Goal: Feedback & Contribution: Leave review/rating

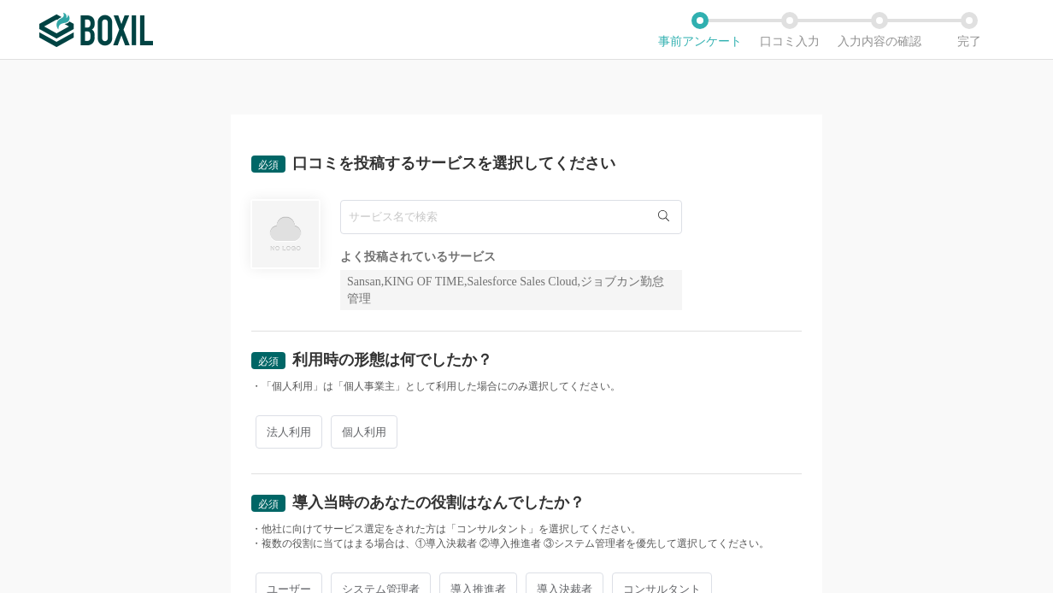
click at [584, 220] on input "text" at bounding box center [511, 217] width 342 height 34
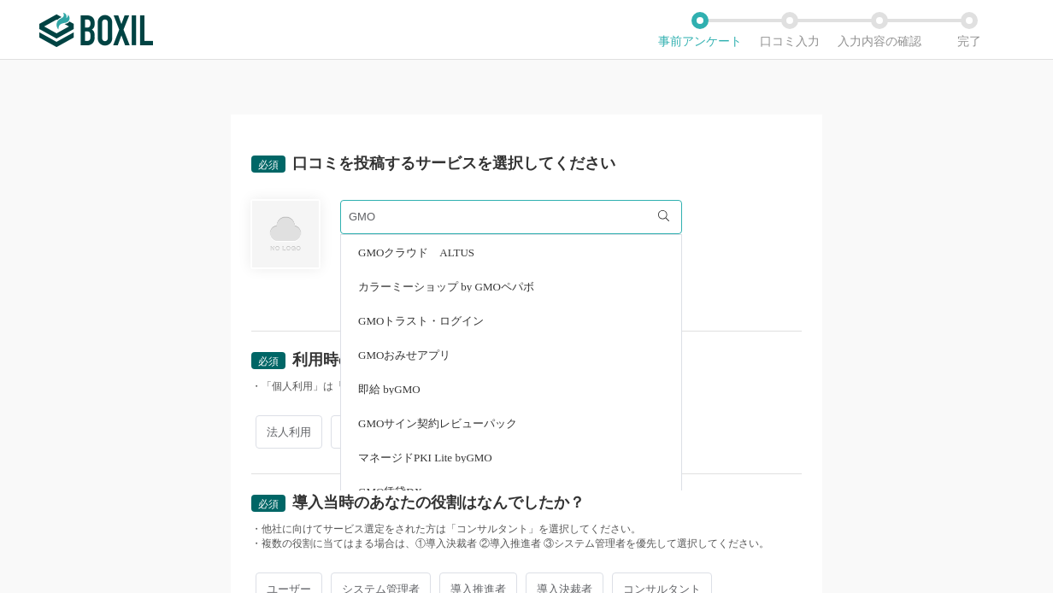
click at [660, 217] on icon at bounding box center [663, 215] width 11 height 11
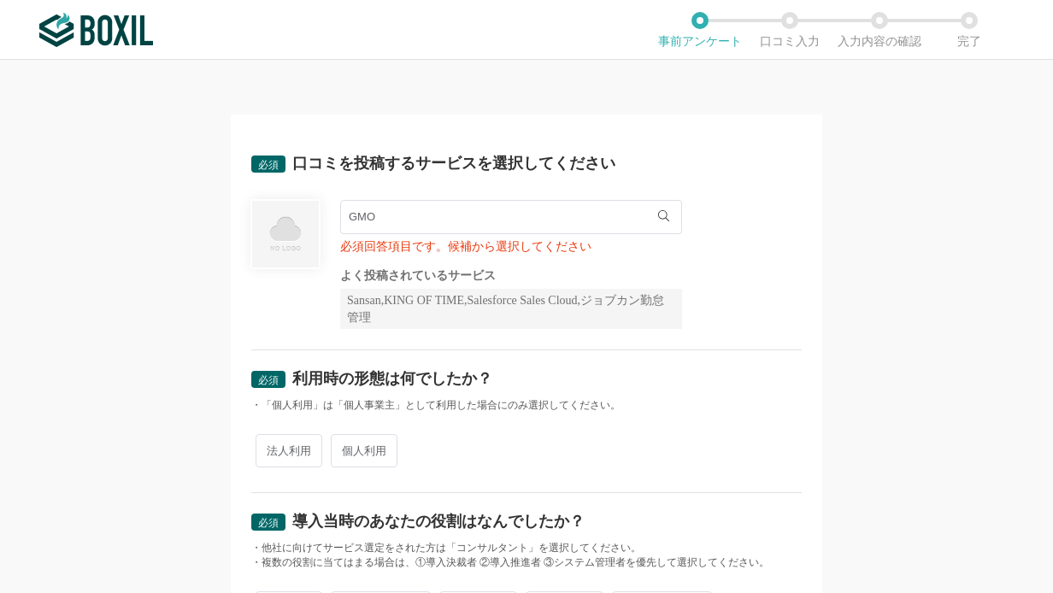
click at [507, 215] on input "GMO" at bounding box center [511, 217] width 342 height 34
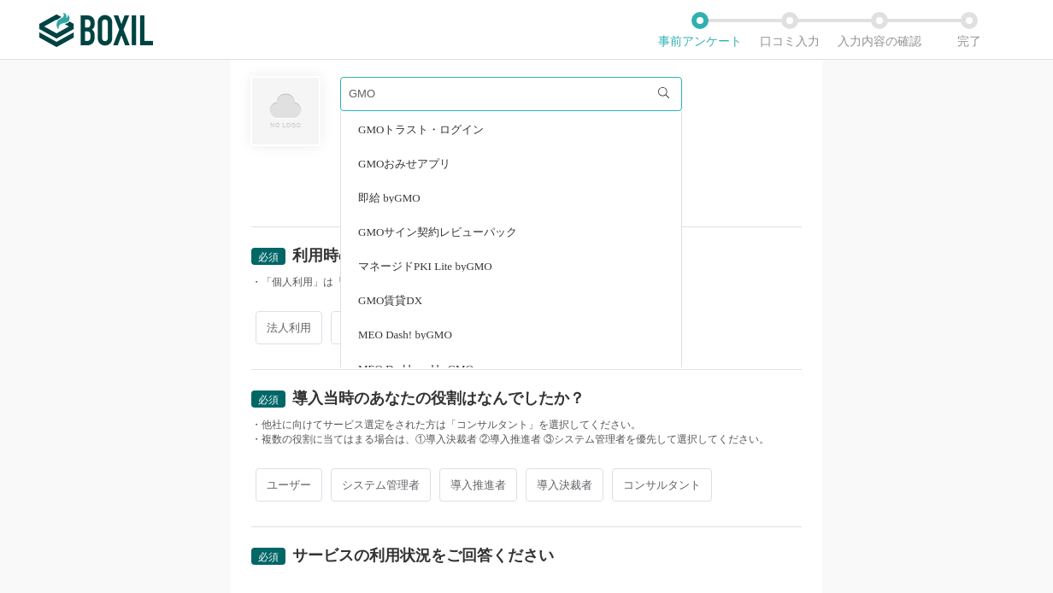
scroll to position [32, 0]
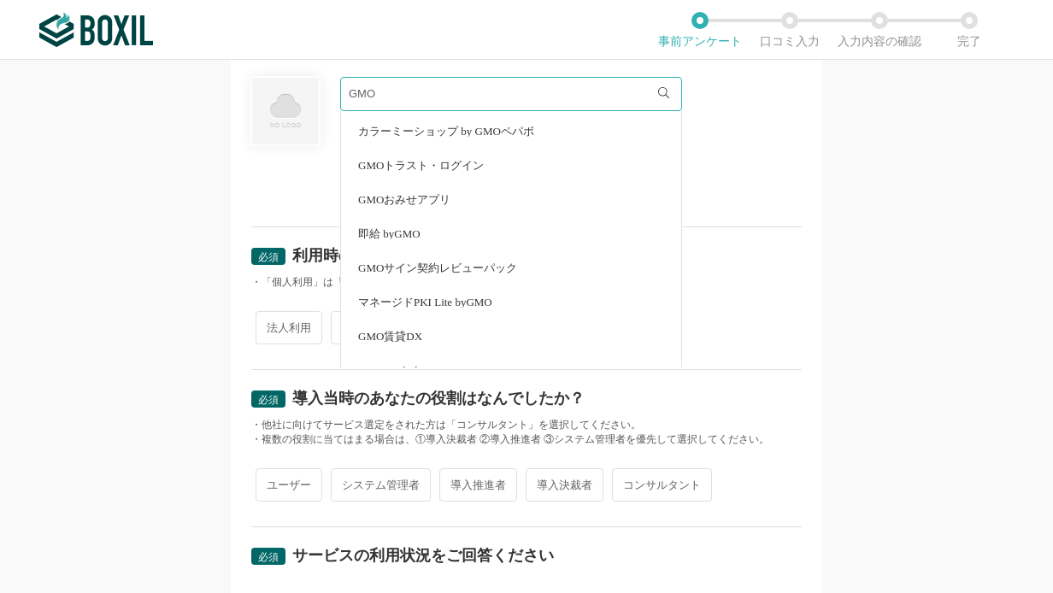
click at [500, 268] on span "GMOサイン契約レビューパック" at bounding box center [437, 267] width 159 height 11
type input "GMOサイン契約レビューパック"
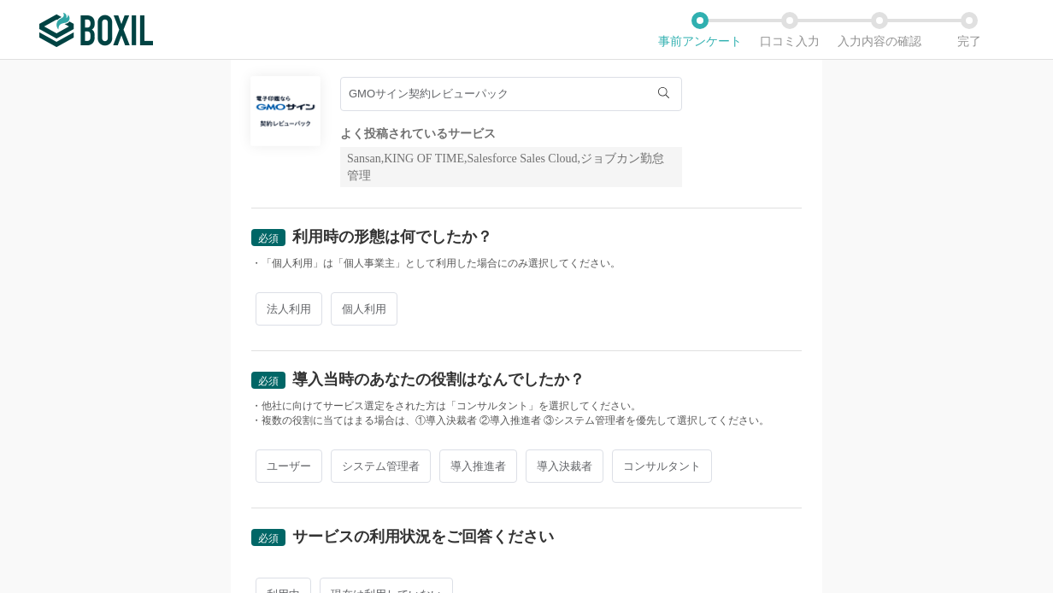
click at [354, 314] on span "個人利用" at bounding box center [364, 308] width 67 height 33
click at [346, 306] on input "個人利用" at bounding box center [340, 300] width 11 height 11
radio input "true"
click at [286, 305] on span "法人利用" at bounding box center [288, 308] width 67 height 33
click at [271, 305] on input "法人利用" at bounding box center [265, 300] width 11 height 11
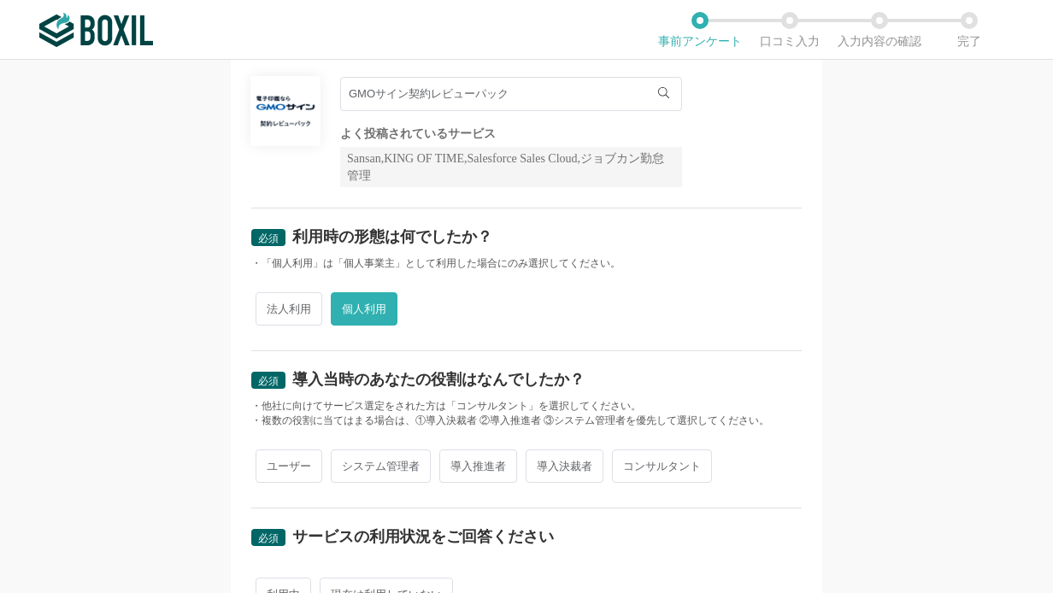
radio input "true"
radio input "false"
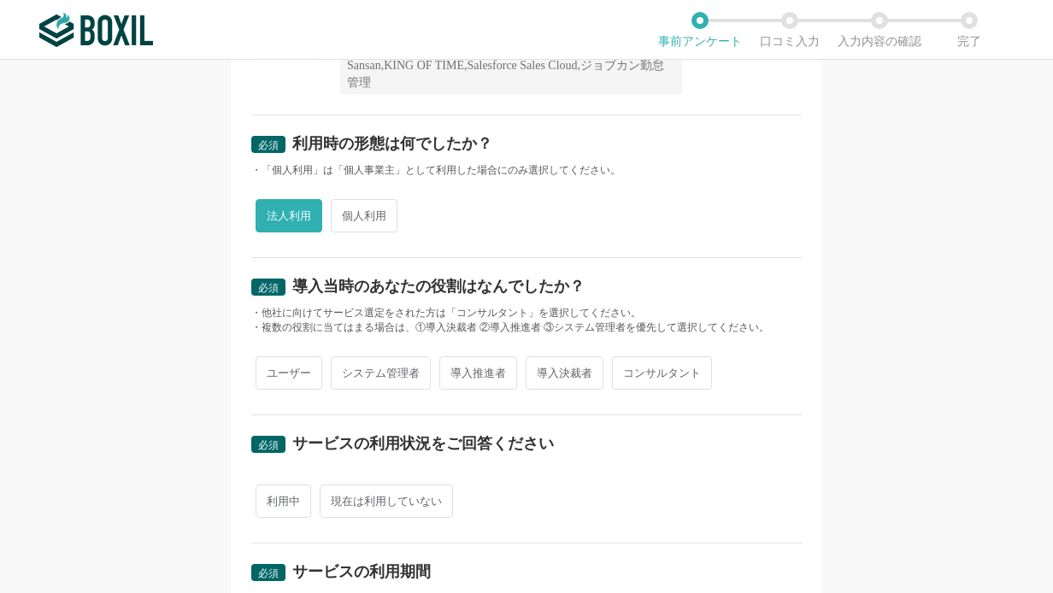
scroll to position [246, 0]
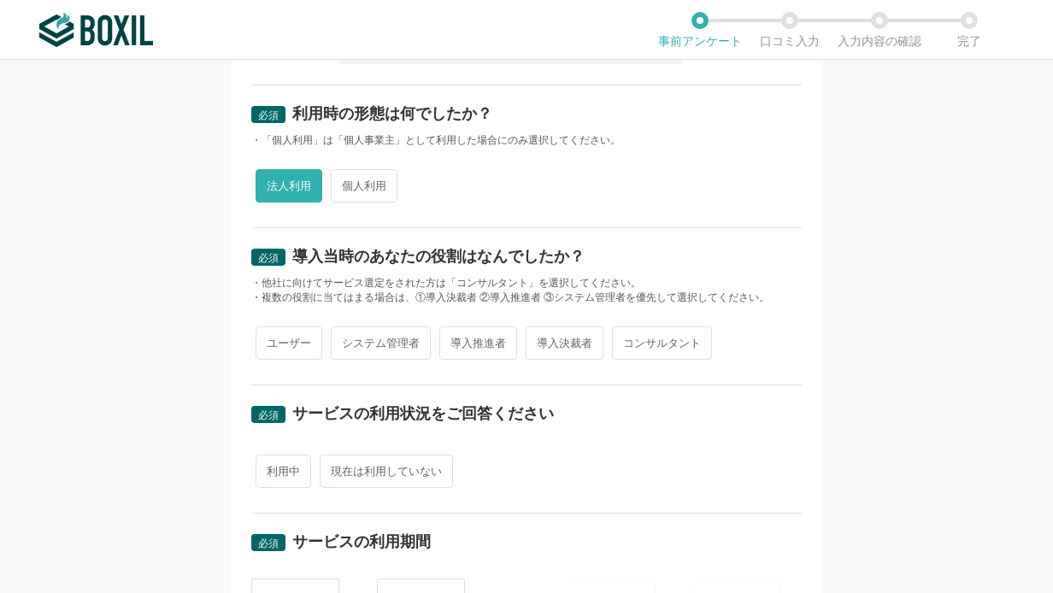
click at [566, 340] on span "導入決裁者" at bounding box center [564, 342] width 78 height 33
click at [541, 340] on input "導入決裁者" at bounding box center [535, 334] width 11 height 11
radio input "true"
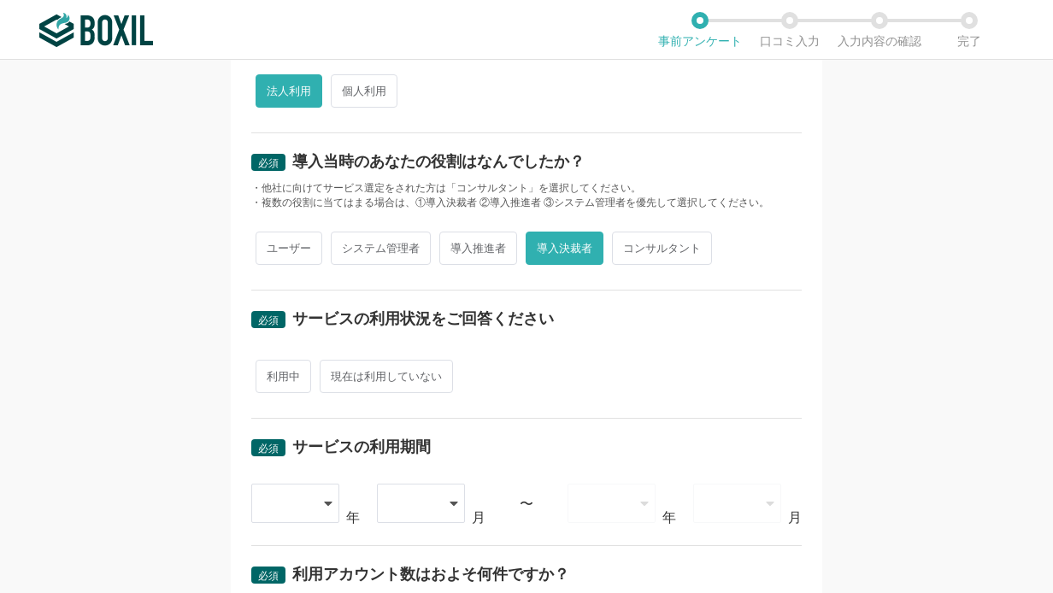
scroll to position [369, 0]
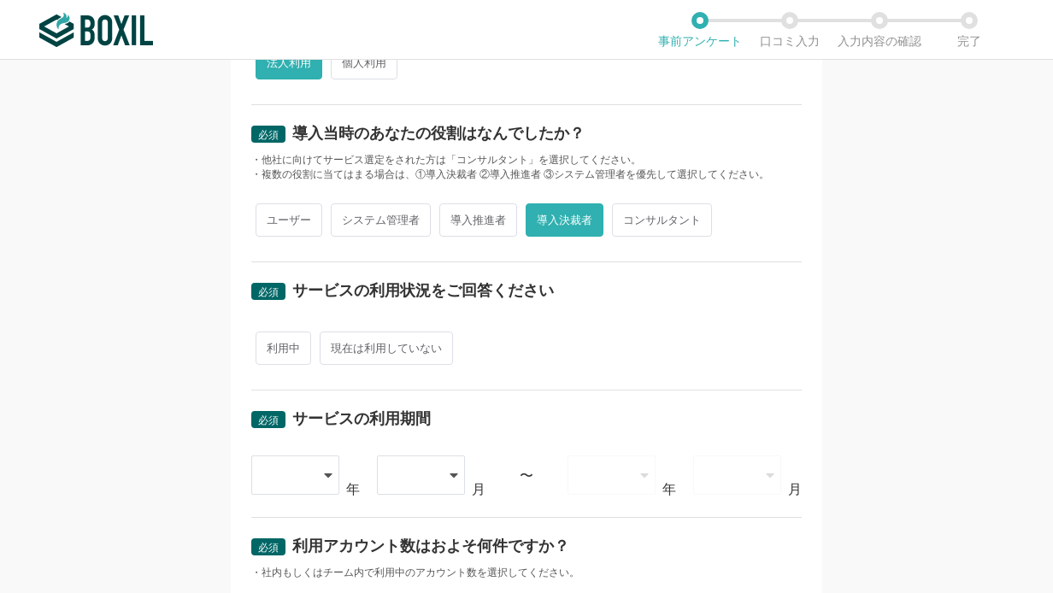
click at [274, 350] on span "利用中" at bounding box center [283, 347] width 56 height 33
click at [271, 345] on input "利用中" at bounding box center [265, 339] width 11 height 11
radio input "true"
click at [325, 472] on icon at bounding box center [329, 475] width 9 height 14
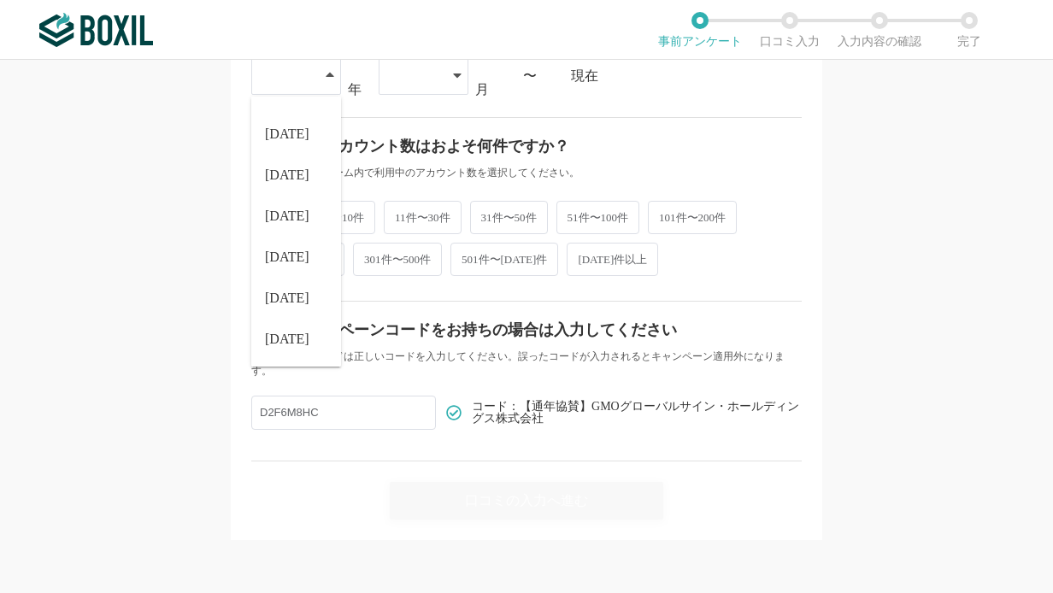
scroll to position [646, 0]
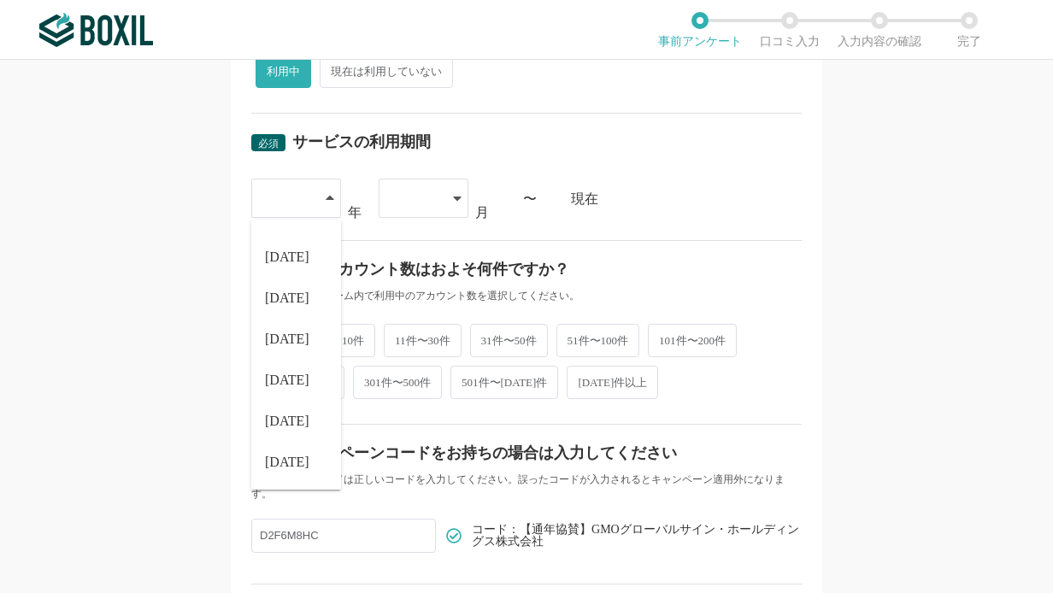
click at [284, 379] on span "[DATE]" at bounding box center [287, 380] width 44 height 14
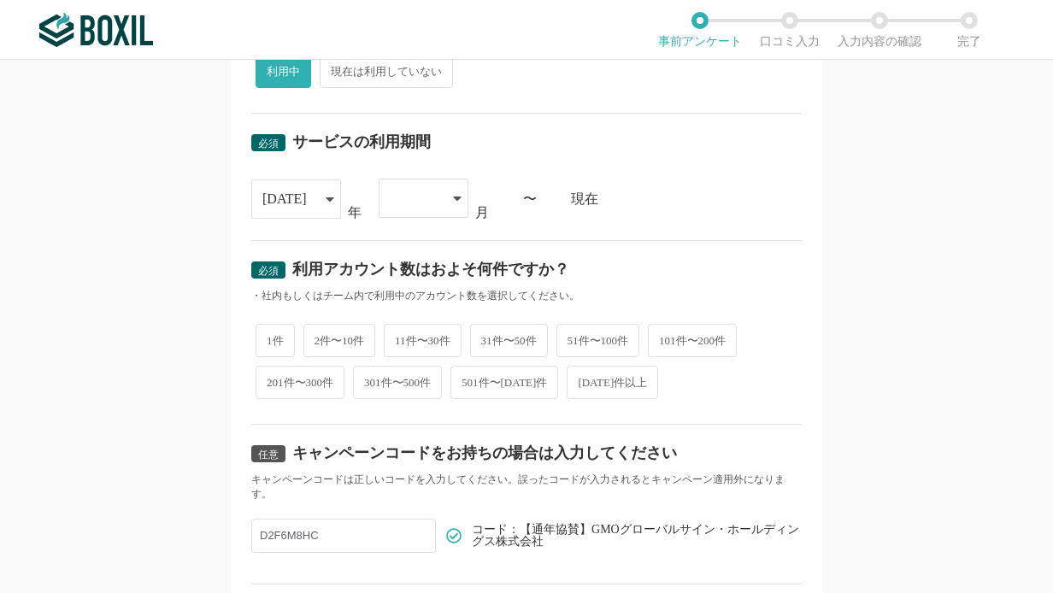
click at [443, 188] on div at bounding box center [423, 198] width 90 height 39
click at [411, 284] on li "02" at bounding box center [423, 287] width 90 height 41
click at [777, 200] on div "現在" at bounding box center [686, 198] width 231 height 14
click at [345, 337] on span "2件〜10件" at bounding box center [339, 338] width 73 height 33
click at [319, 336] on input "2件〜10件" at bounding box center [313, 330] width 11 height 11
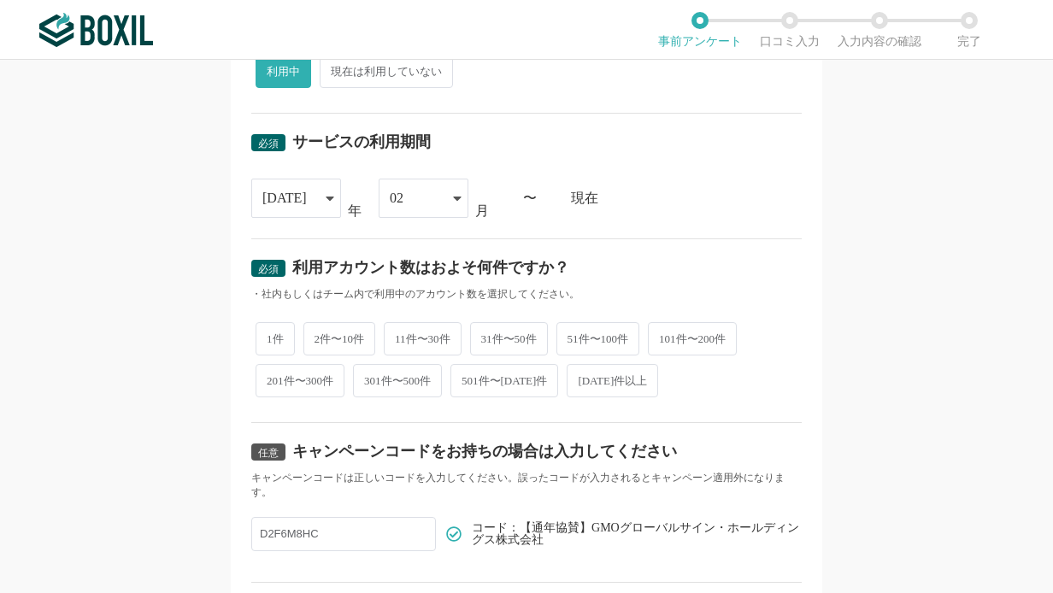
radio input "true"
click at [350, 533] on input "D2F6M8HC" at bounding box center [343, 534] width 185 height 34
drag, startPoint x: 350, startPoint y: 533, endPoint x: 238, endPoint y: 537, distance: 112.0
click at [238, 537] on div "必須 口コミを投稿するサービスを選択してください GMOサイン契約レビューパック GMOサイン契約レビューパック よく投稿されているサービス Sansan,K…" at bounding box center [526, 65] width 591 height 1193
click at [674, 511] on div "任意 キャンペーンコードをお持ちの場合は入力してください キャンペーンコードは正しいコードを入力してください。誤ったコードが入力されるとキャンペーン適用外にな…" at bounding box center [526, 503] width 550 height 160
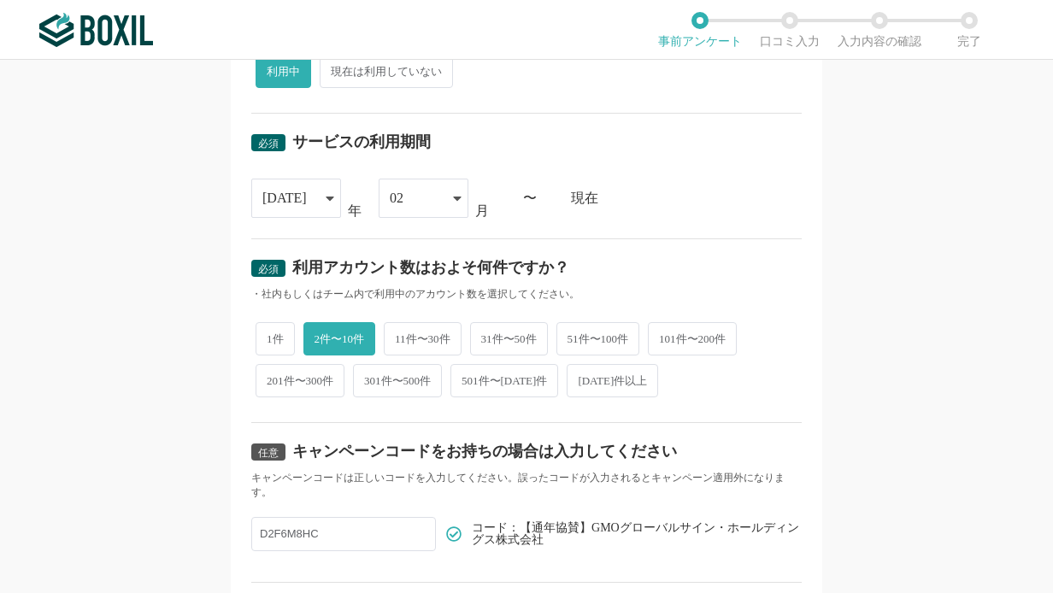
scroll to position [769, 0]
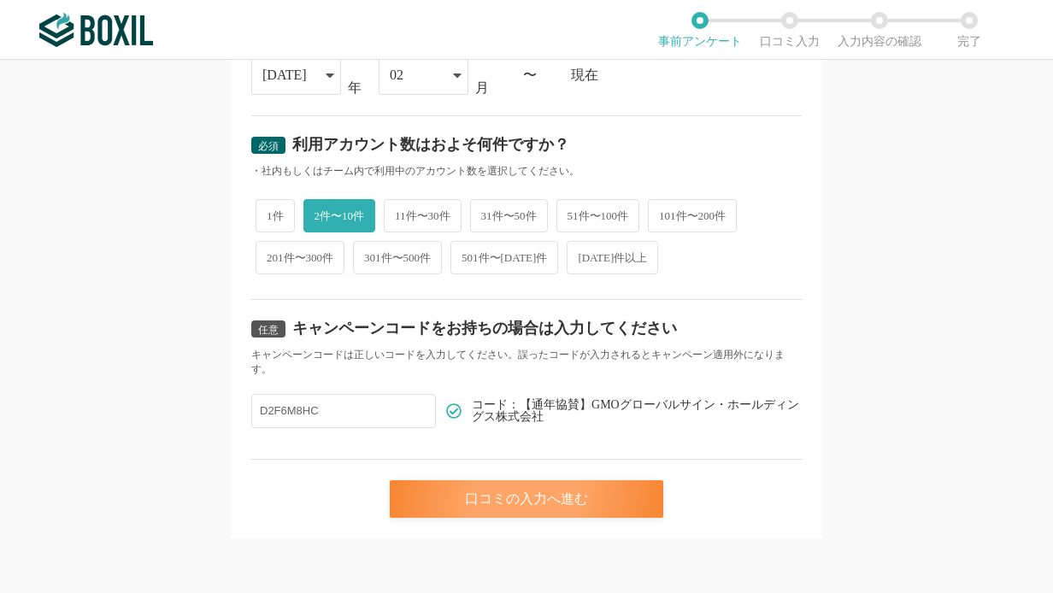
click at [532, 496] on div "口コミの入力へ進む" at bounding box center [526, 499] width 273 height 38
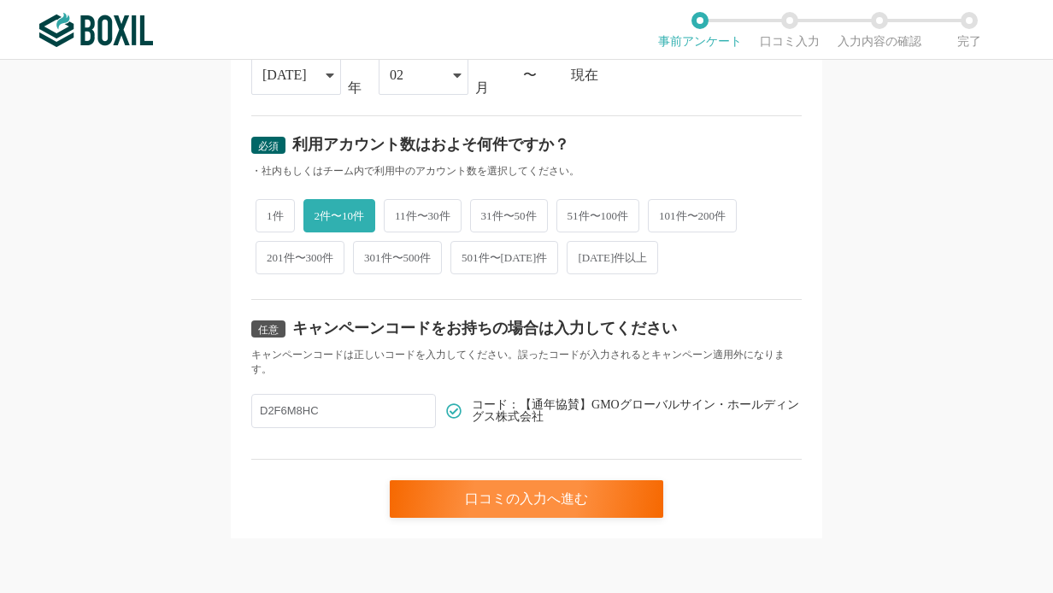
scroll to position [0, 0]
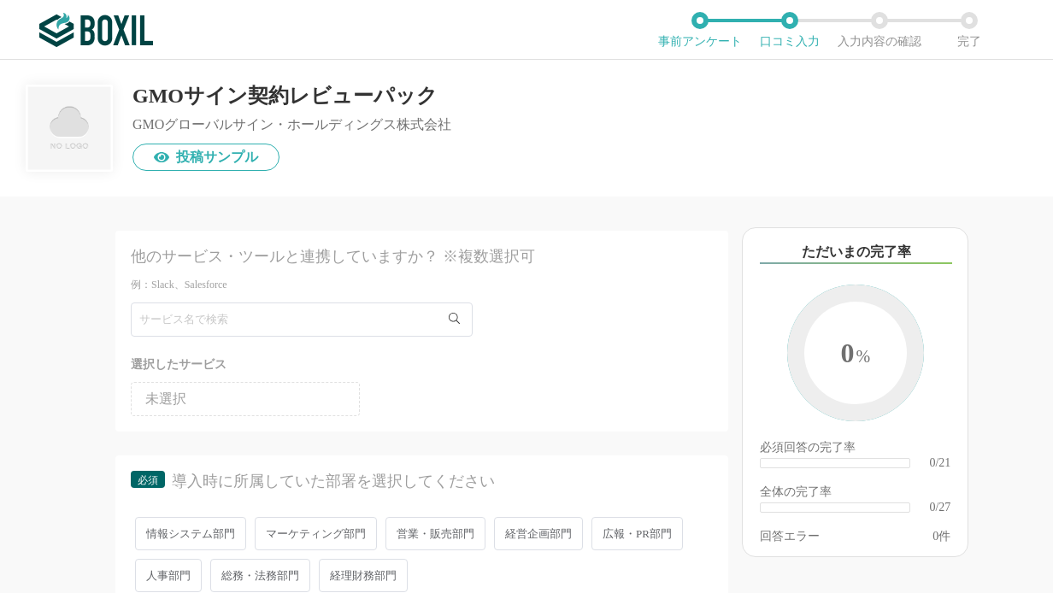
scroll to position [246, 0]
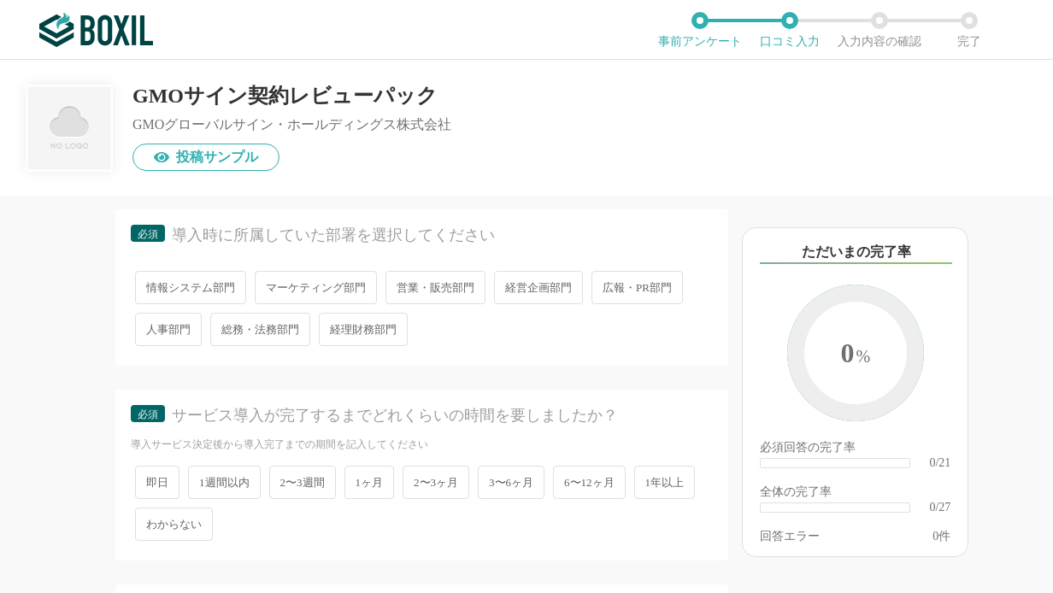
click at [422, 296] on span "営業・販売部門" at bounding box center [435, 287] width 100 height 33
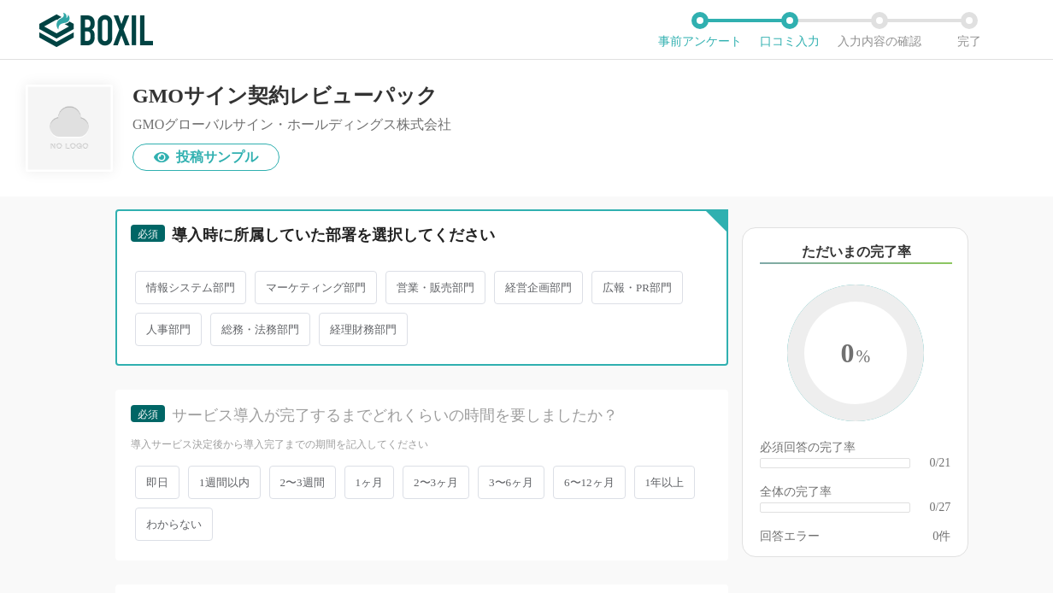
click at [401, 284] on input "営業・販売部門" at bounding box center [395, 278] width 11 height 11
radio input "true"
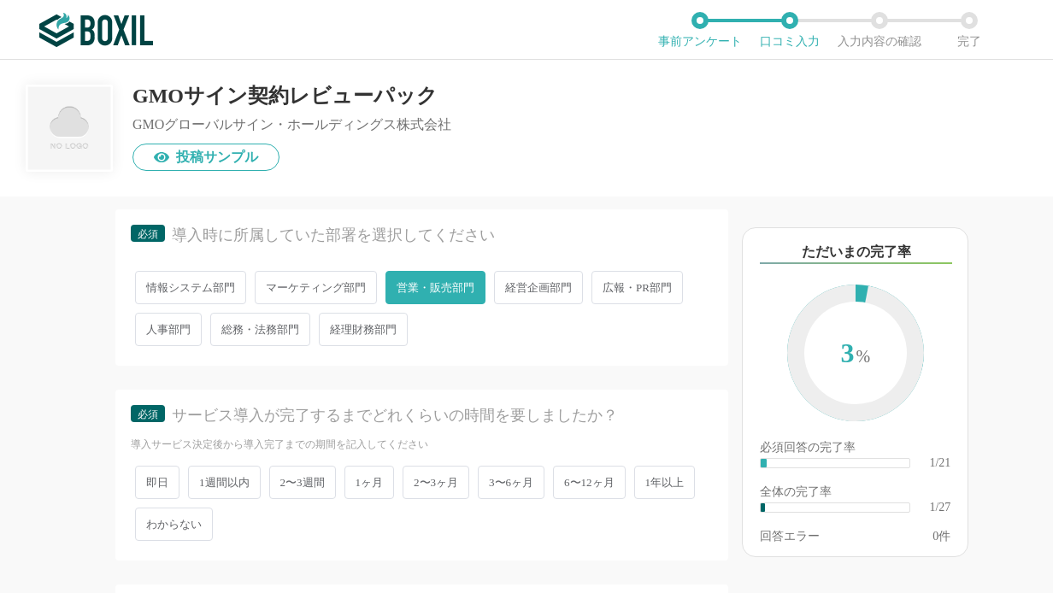
click at [301, 486] on span "2〜3週間" at bounding box center [302, 482] width 67 height 33
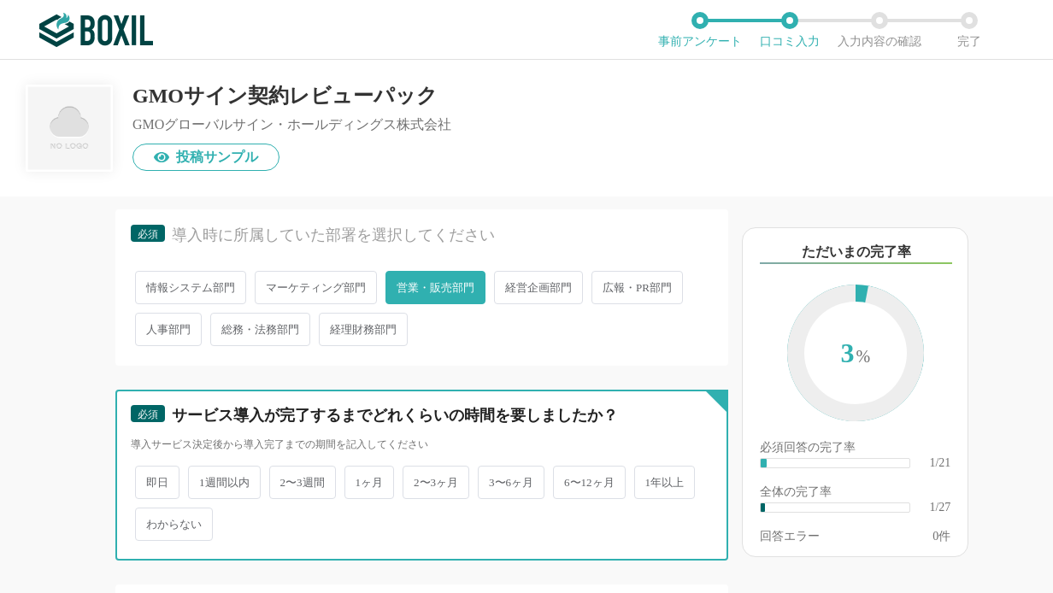
click at [284, 479] on input "2〜3週間" at bounding box center [278, 473] width 11 height 11
radio input "true"
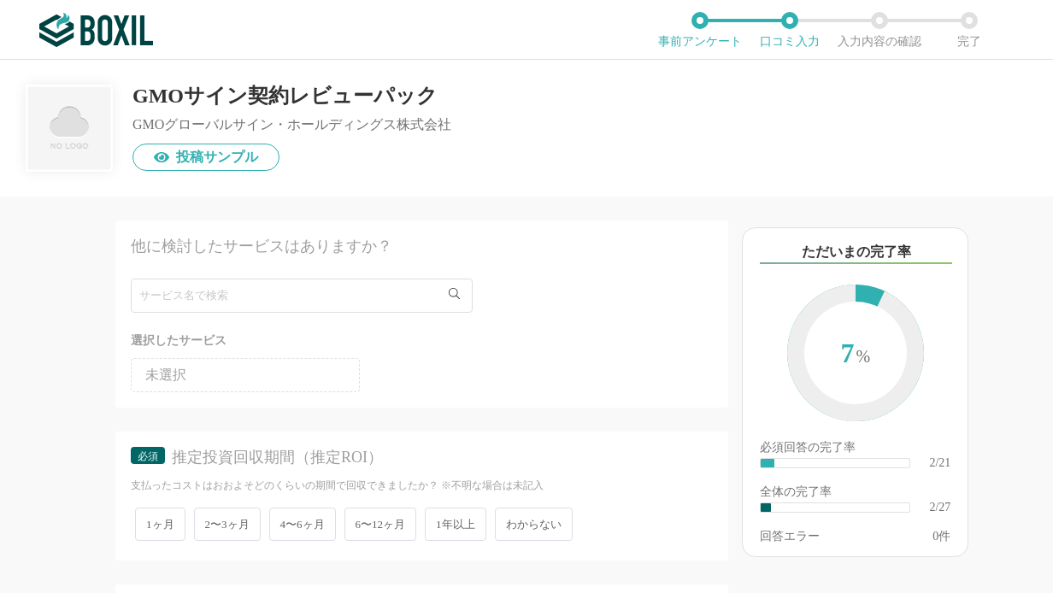
scroll to position [615, 0]
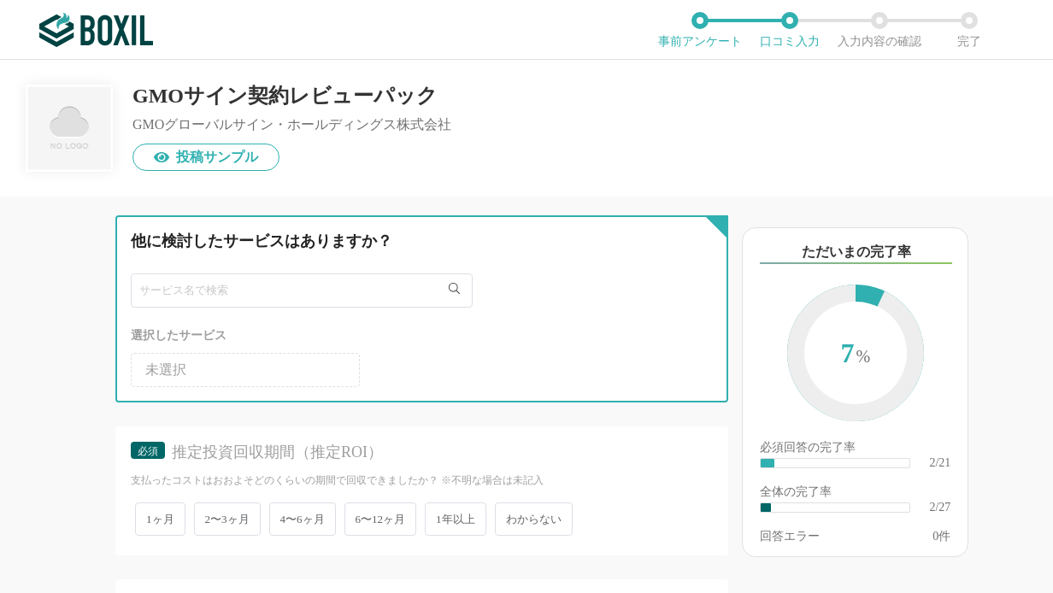
click at [360, 292] on input "text" at bounding box center [302, 290] width 342 height 34
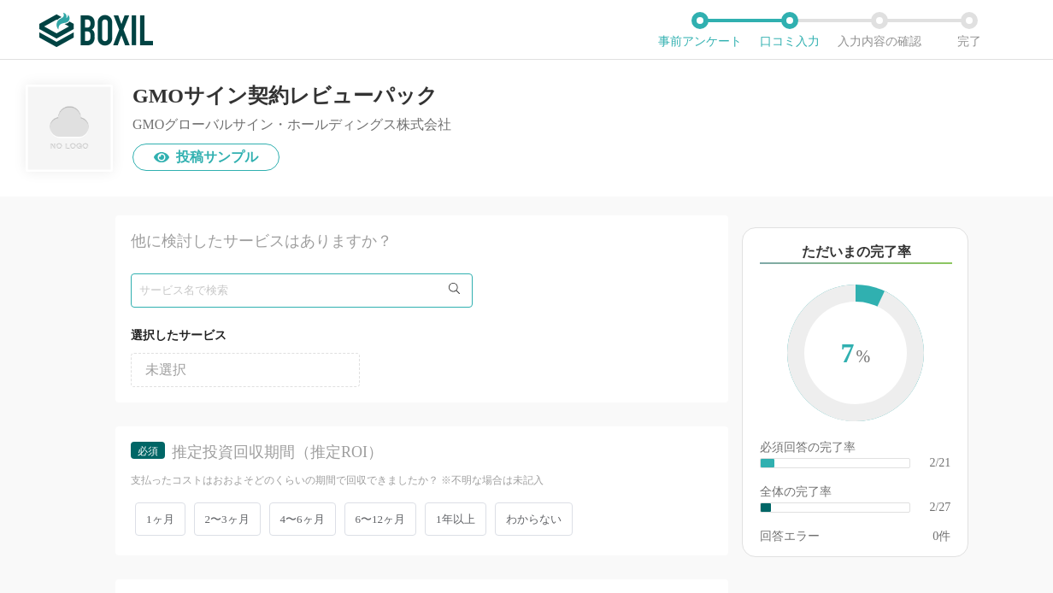
click at [70, 400] on div "他のサービス・ツールと連携していますか？ ※複数選択可 例：Slack、Salesforce 選択したサービス 未選択 必須 導入時に所属していた部署を選択し…" at bounding box center [364, 394] width 728 height 396
click at [535, 513] on span "わからない" at bounding box center [534, 518] width 78 height 33
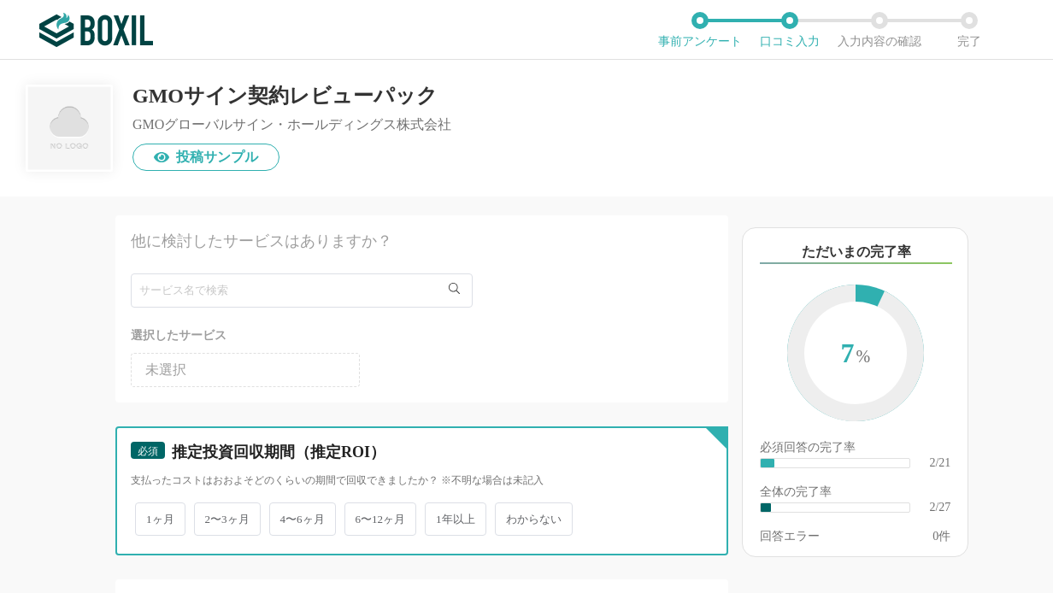
click at [510, 513] on input "わからない" at bounding box center [504, 510] width 11 height 11
radio input "true"
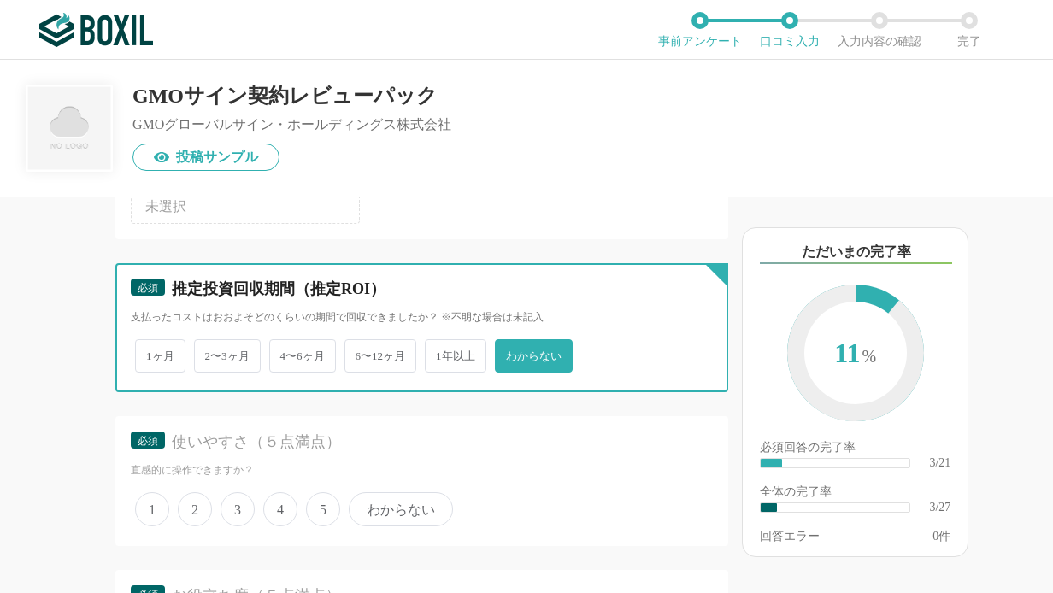
scroll to position [984, 0]
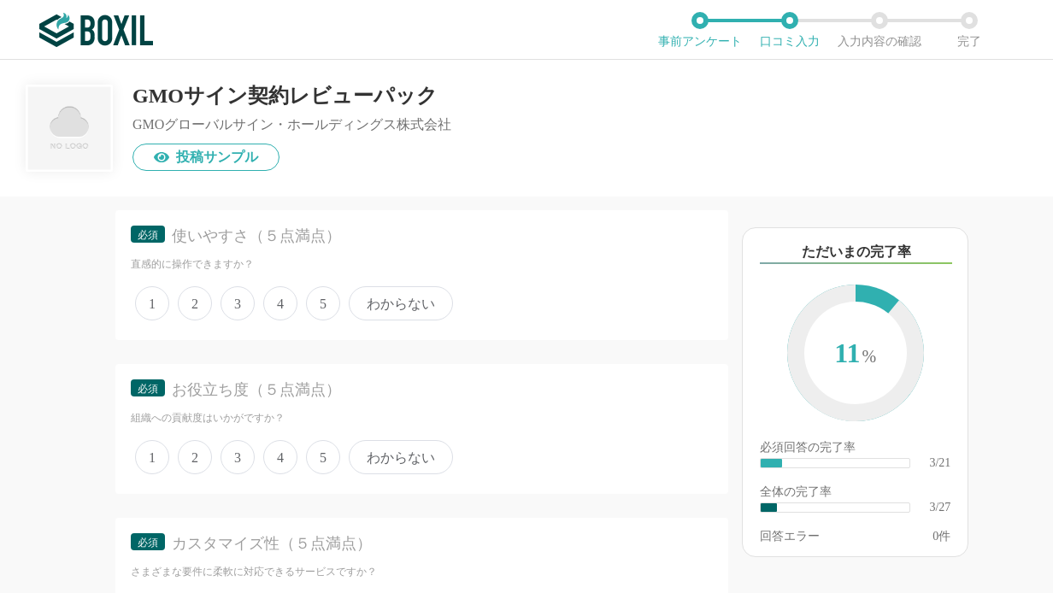
click at [278, 304] on span "4" at bounding box center [280, 303] width 34 height 34
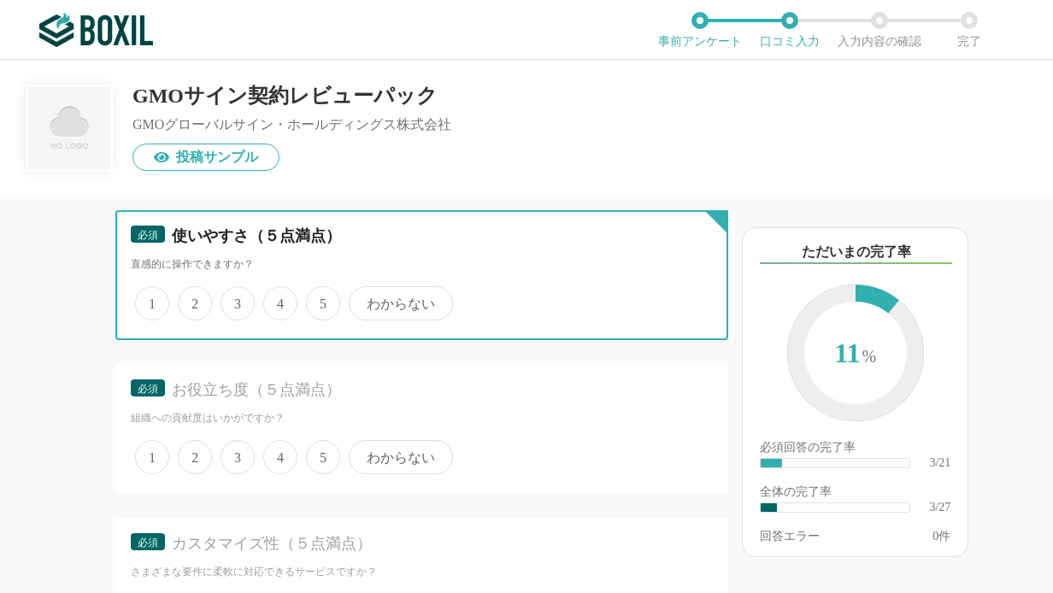
click at [278, 300] on input "4" at bounding box center [272, 294] width 11 height 11
radio input "true"
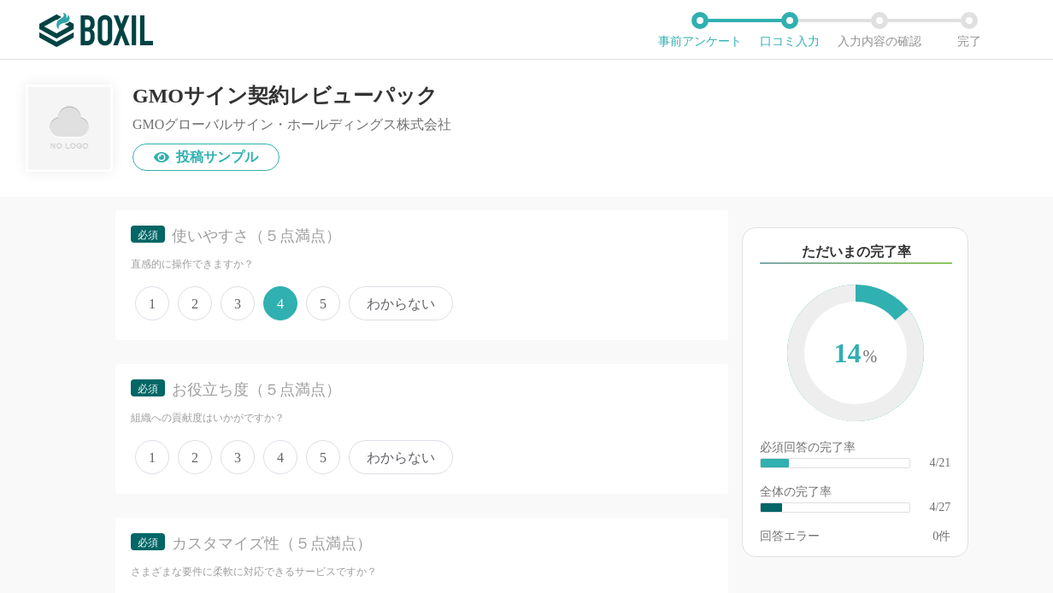
click at [318, 457] on span "5" at bounding box center [323, 457] width 34 height 34
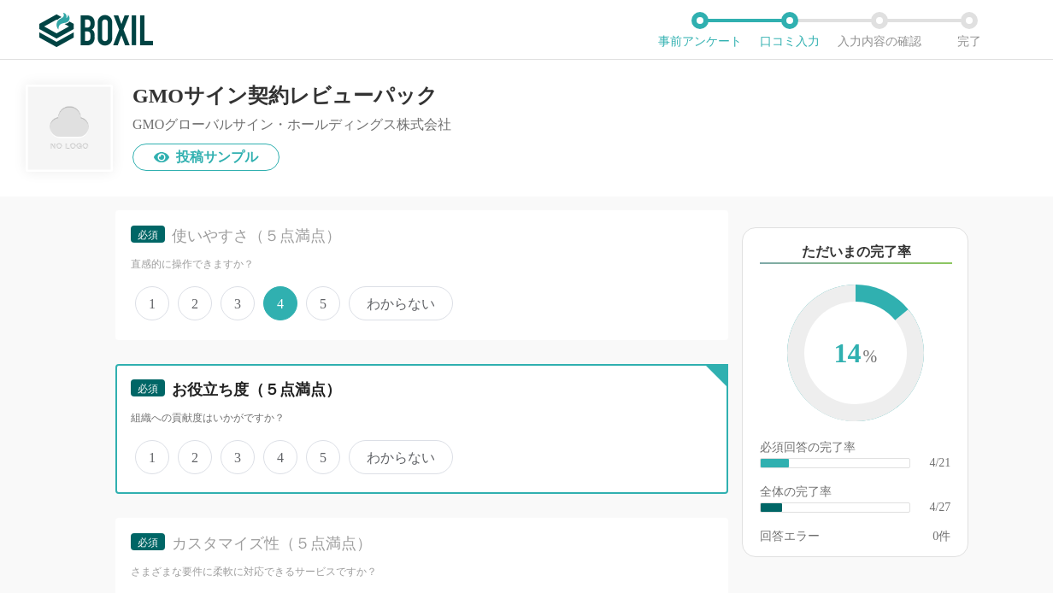
click at [318, 454] on input "5" at bounding box center [315, 448] width 11 height 11
radio input "true"
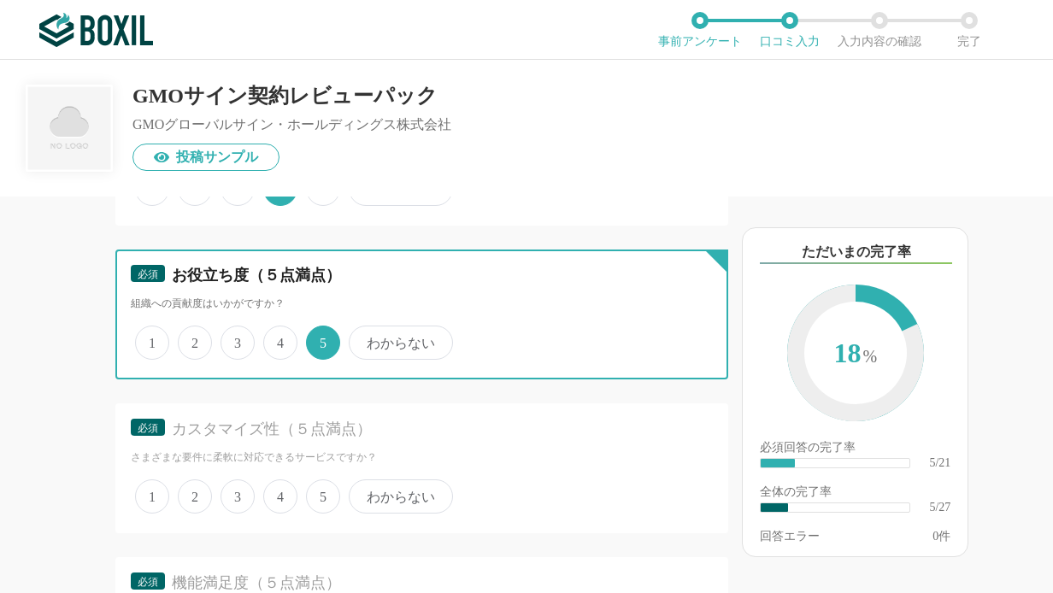
scroll to position [1230, 0]
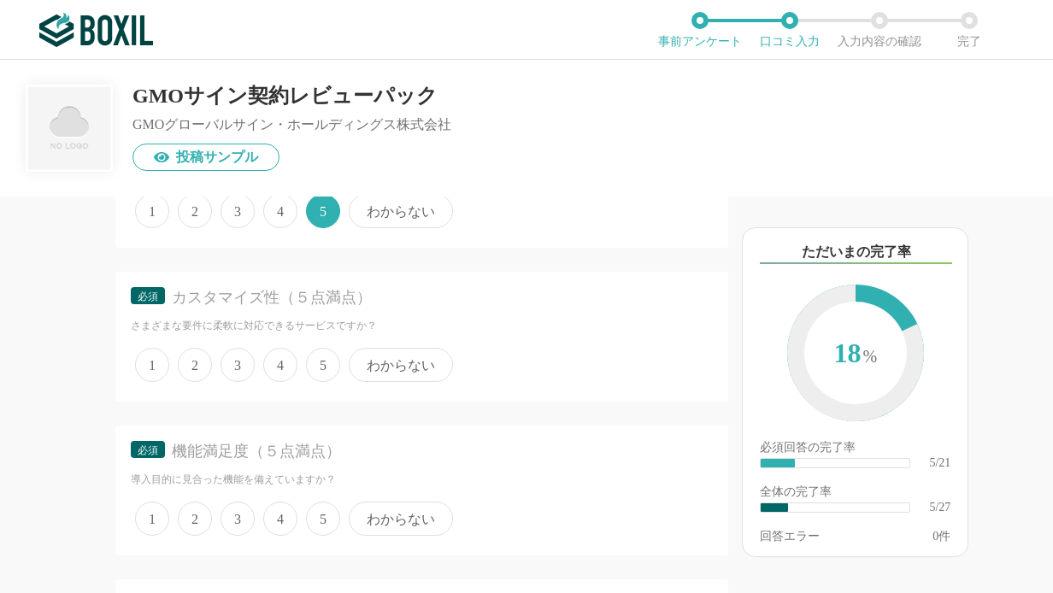
click at [395, 366] on span "わからない" at bounding box center [401, 365] width 104 height 34
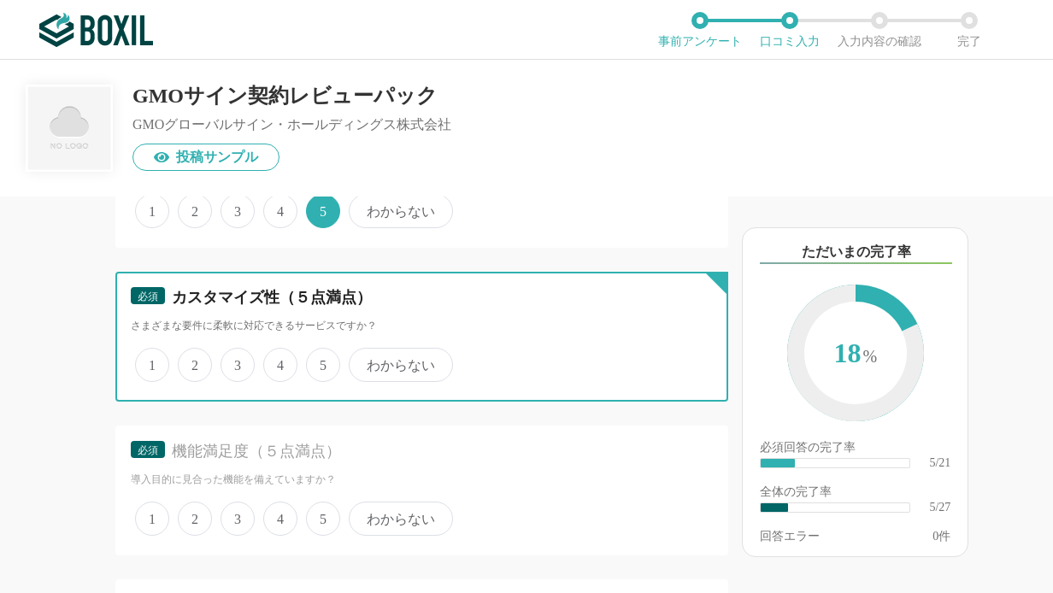
click at [364, 361] on input "わからない" at bounding box center [358, 355] width 11 height 11
radio input "true"
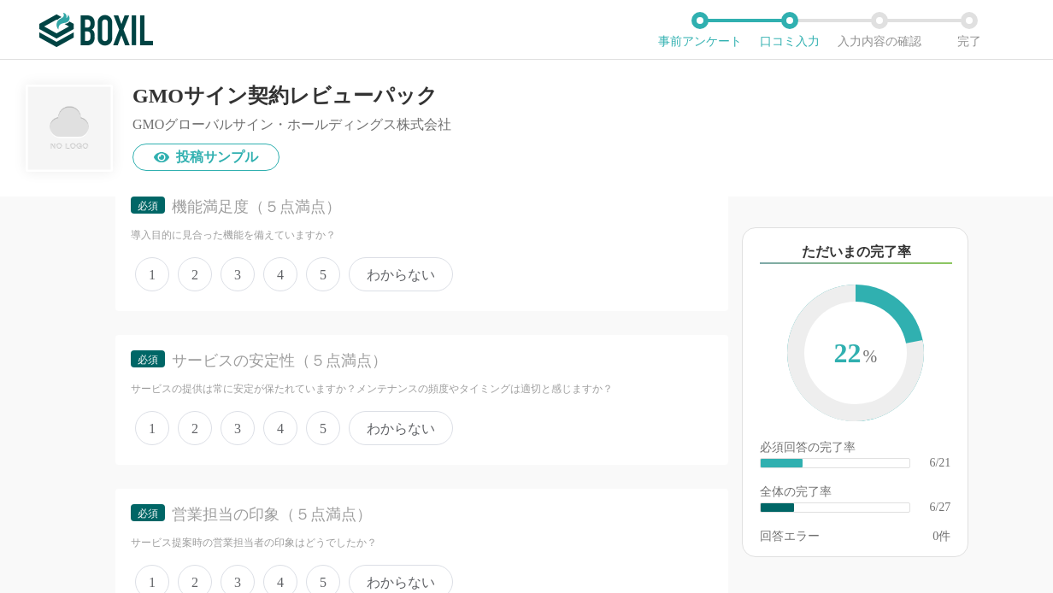
scroll to position [1476, 0]
click at [282, 275] on span "4" at bounding box center [280, 272] width 34 height 34
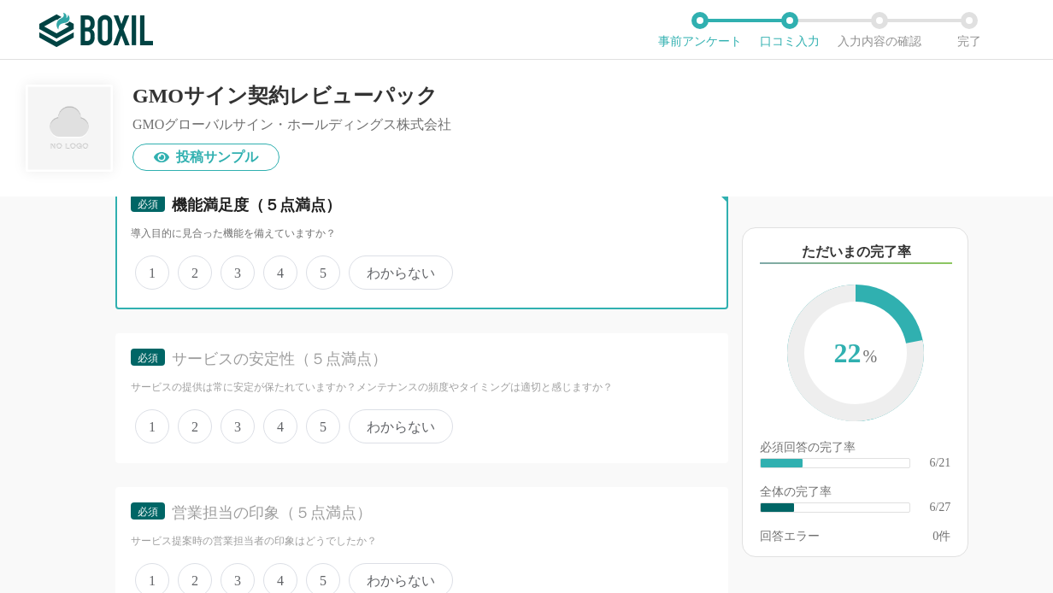
click at [279, 269] on input "4" at bounding box center [272, 263] width 11 height 11
radio input "true"
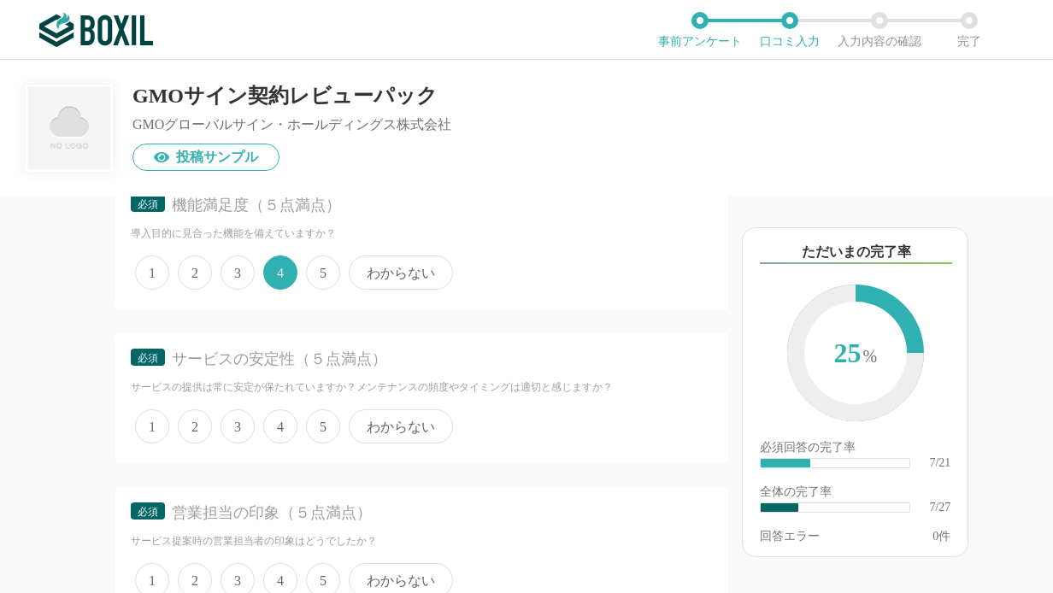
click at [280, 427] on span "4" at bounding box center [280, 426] width 34 height 34
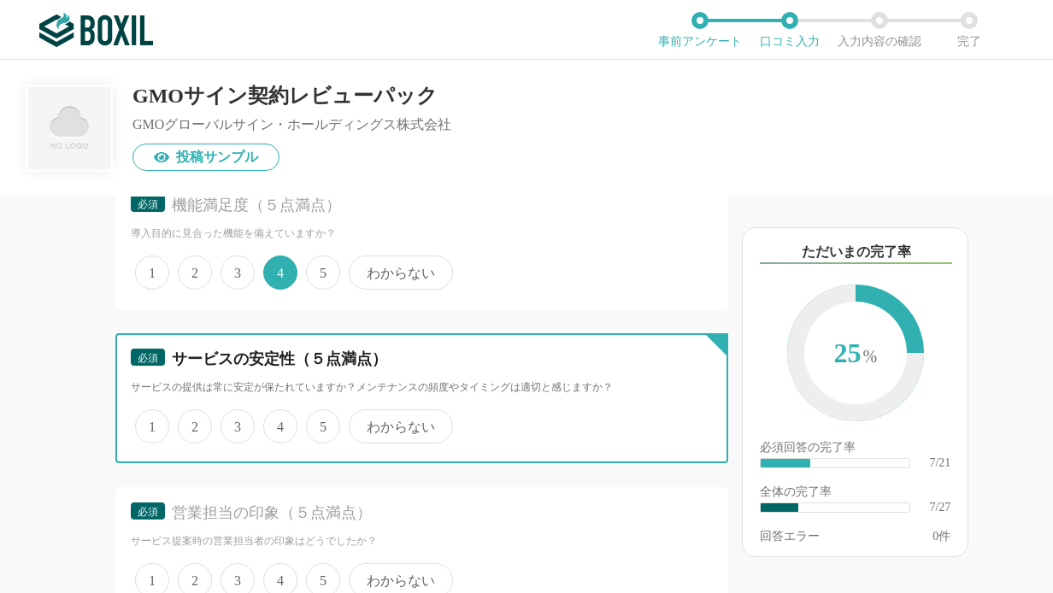
click at [279, 423] on input "4" at bounding box center [272, 417] width 11 height 11
radio input "true"
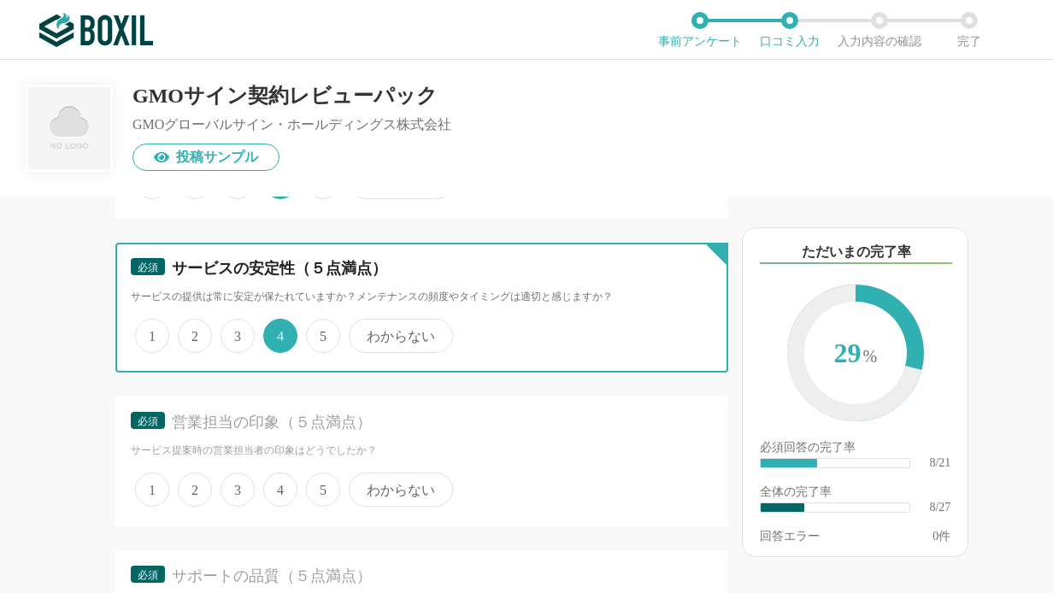
scroll to position [1599, 0]
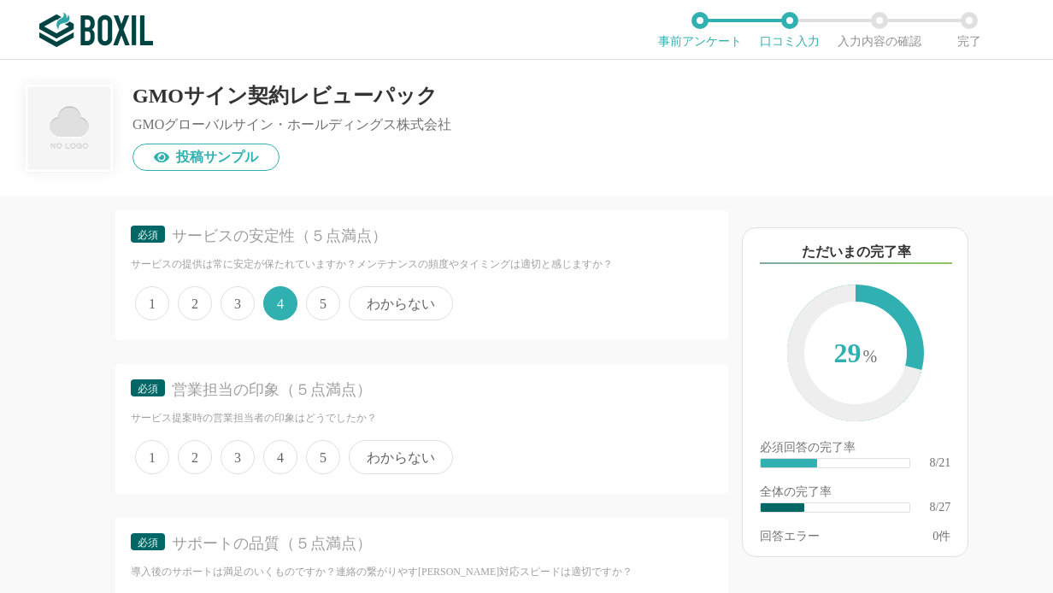
click at [281, 455] on span "4" at bounding box center [280, 457] width 34 height 34
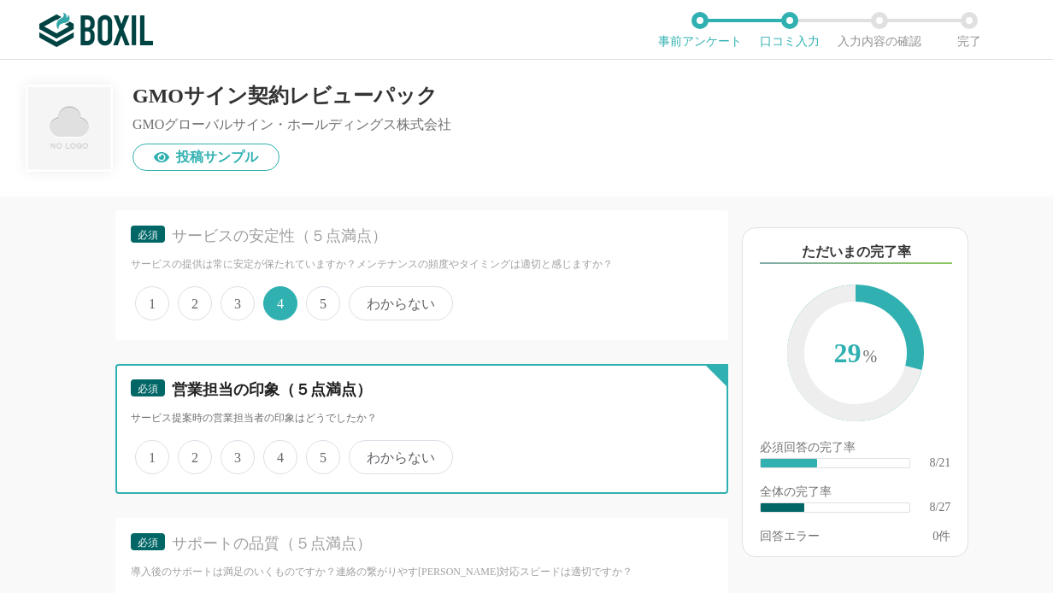
click at [279, 454] on input "4" at bounding box center [272, 448] width 11 height 11
radio input "true"
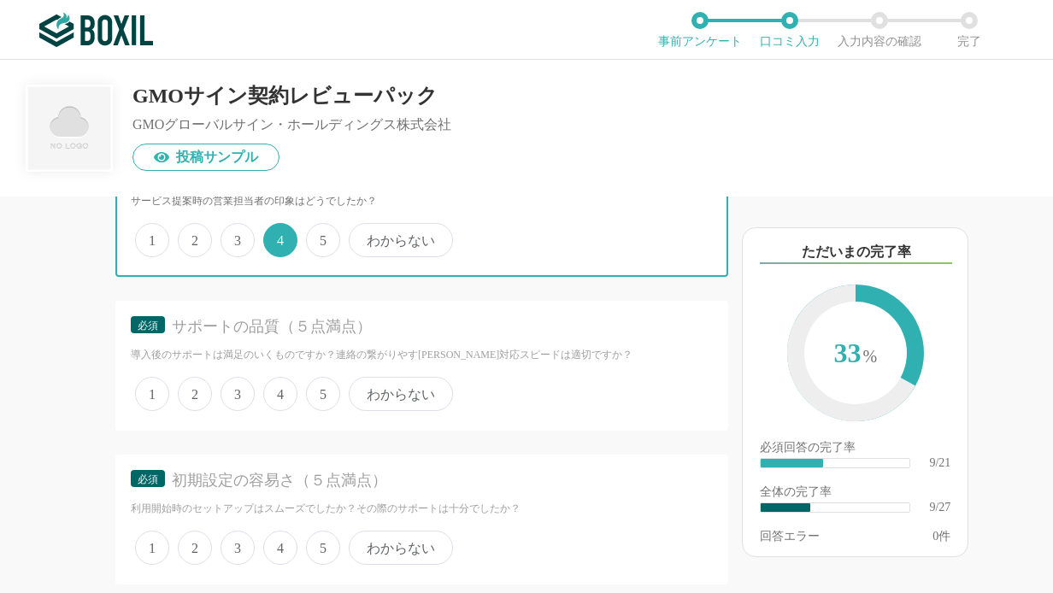
scroll to position [1845, 0]
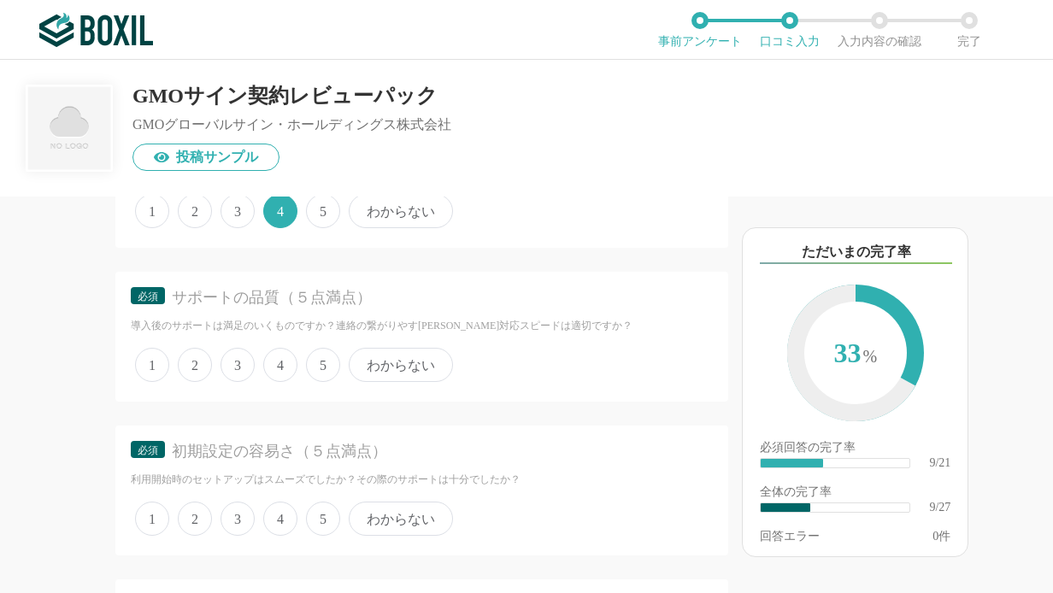
click at [406, 372] on span "わからない" at bounding box center [401, 365] width 104 height 34
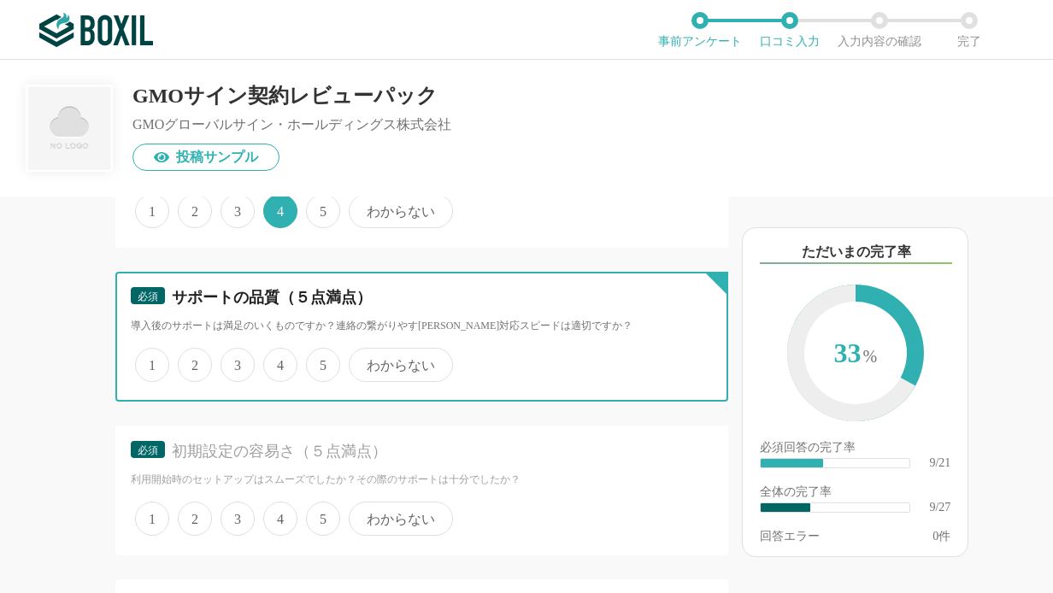
click at [364, 361] on input "わからない" at bounding box center [358, 355] width 11 height 11
radio input "true"
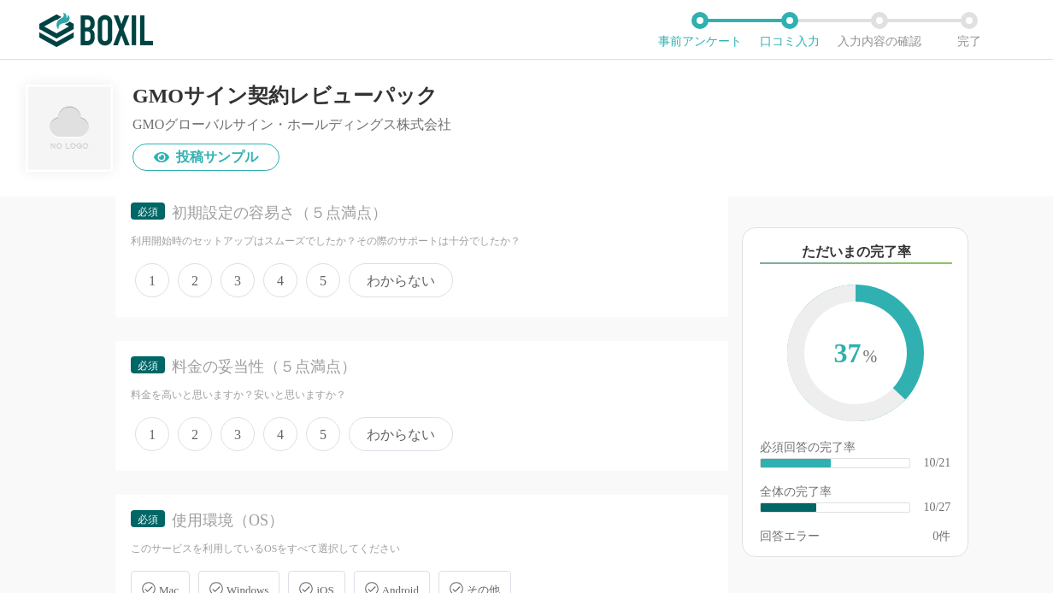
scroll to position [2091, 0]
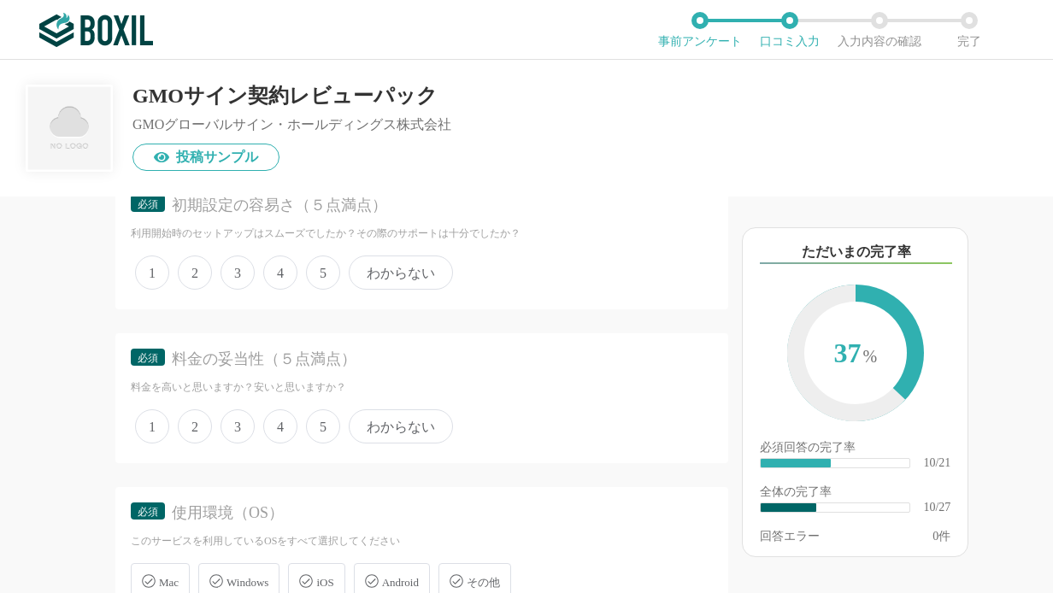
click at [279, 266] on span "4" at bounding box center [280, 272] width 34 height 34
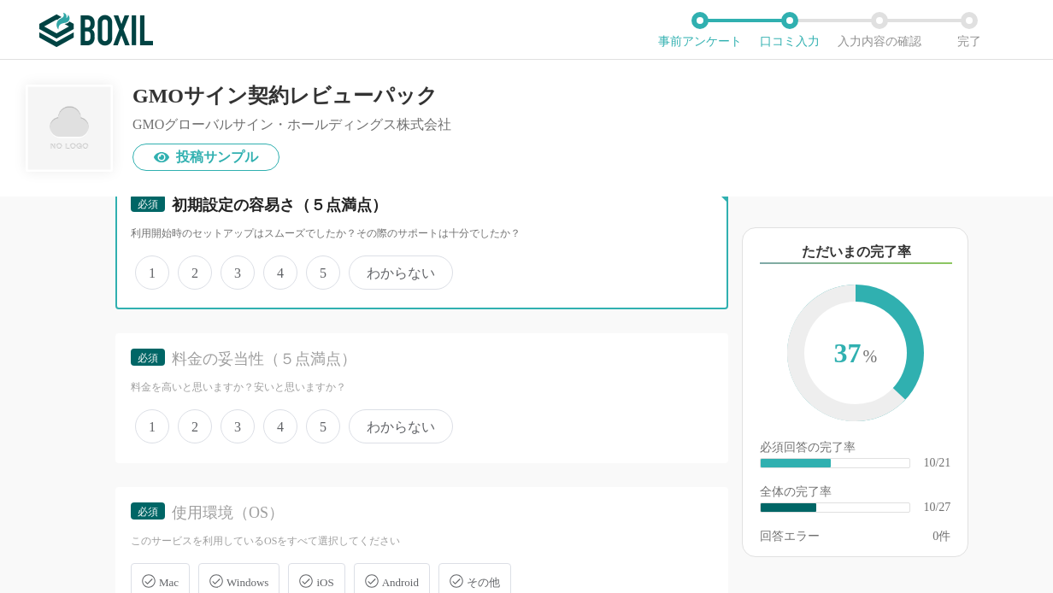
click at [279, 266] on input "4" at bounding box center [272, 263] width 11 height 11
radio input "true"
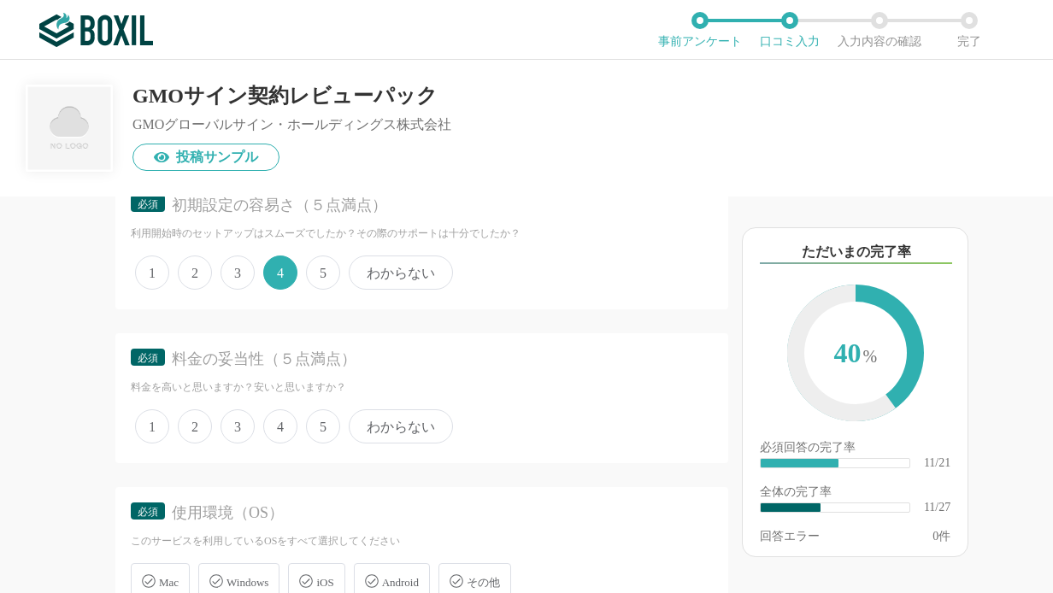
click at [279, 424] on span "4" at bounding box center [280, 426] width 34 height 34
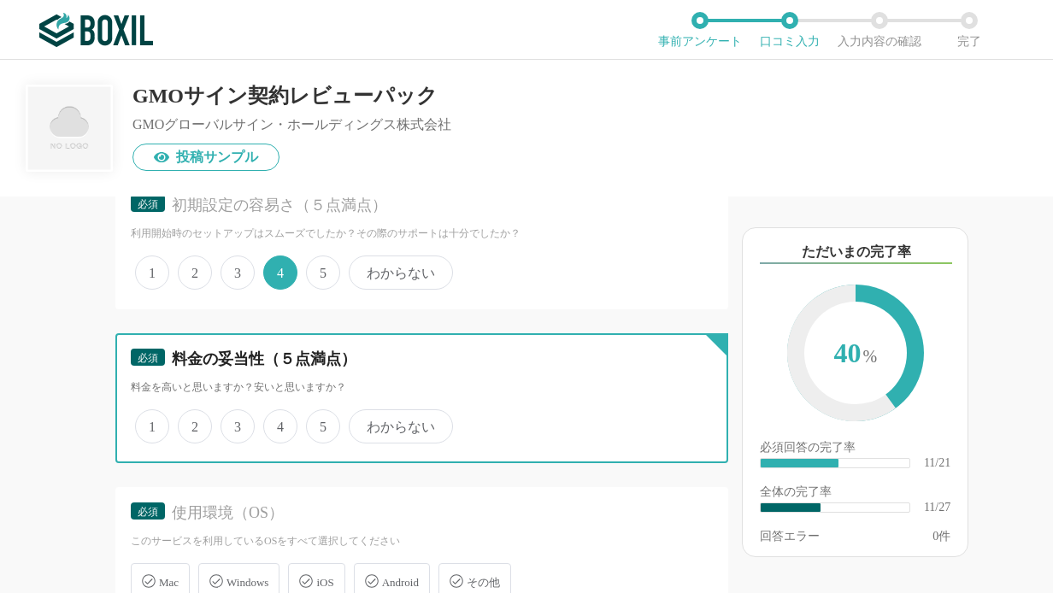
click at [279, 423] on input "4" at bounding box center [272, 417] width 11 height 11
radio input "true"
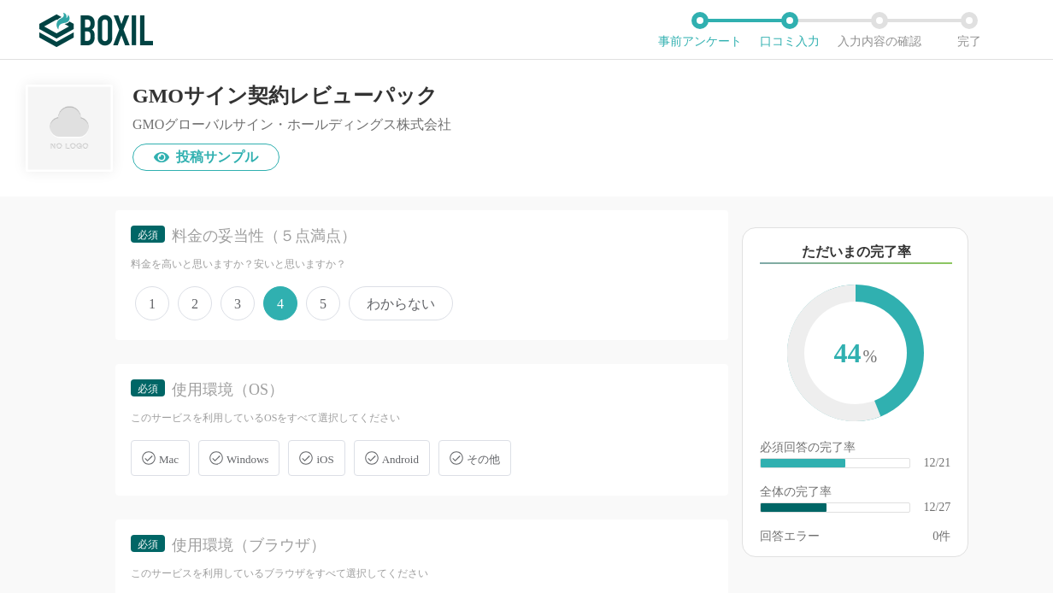
click at [159, 457] on span "Mac" at bounding box center [169, 459] width 20 height 13
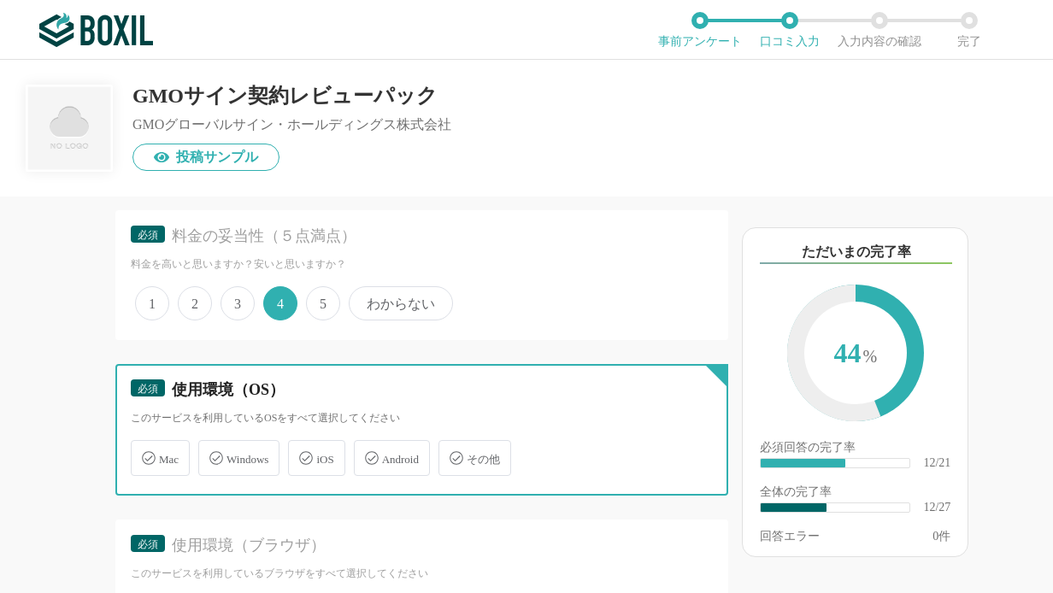
click at [145, 454] on input "Mac" at bounding box center [139, 448] width 11 height 11
checkbox input "true"
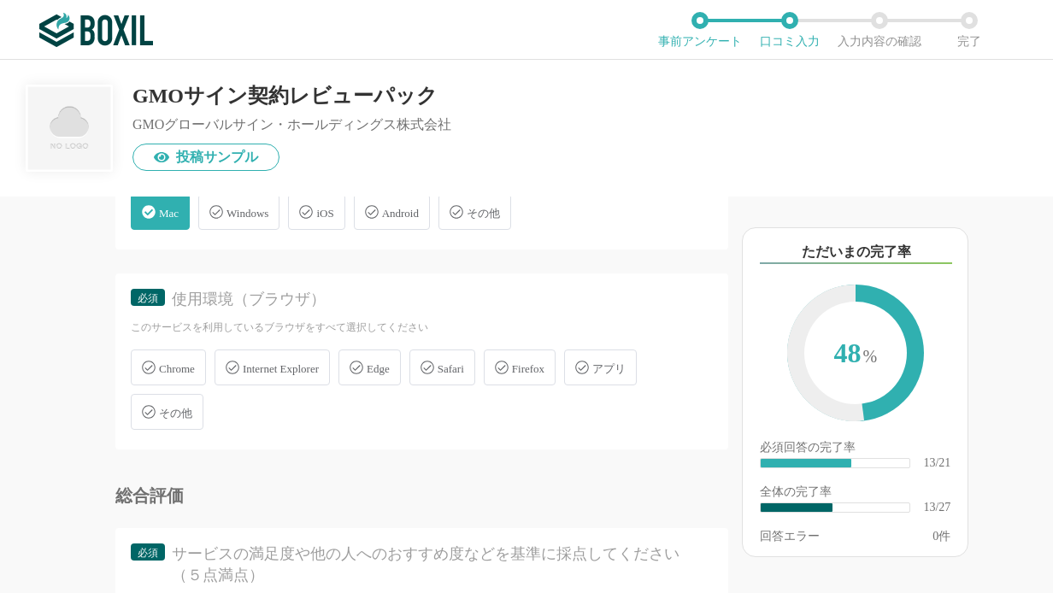
click at [182, 355] on div "Chrome" at bounding box center [168, 367] width 75 height 36
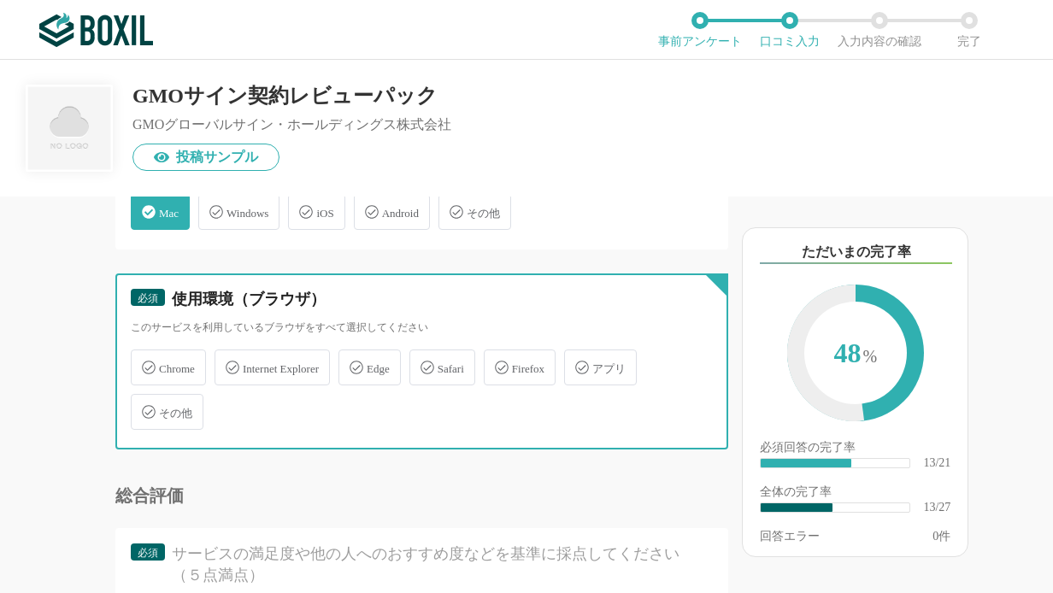
click at [145, 355] on input "Chrome" at bounding box center [139, 357] width 11 height 11
checkbox input "true"
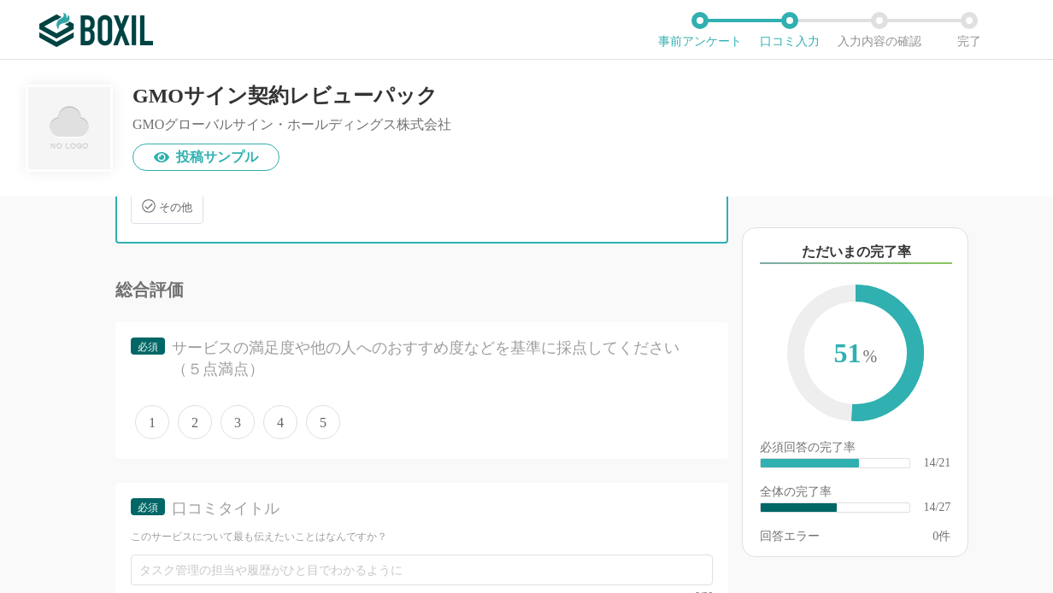
scroll to position [2706, 0]
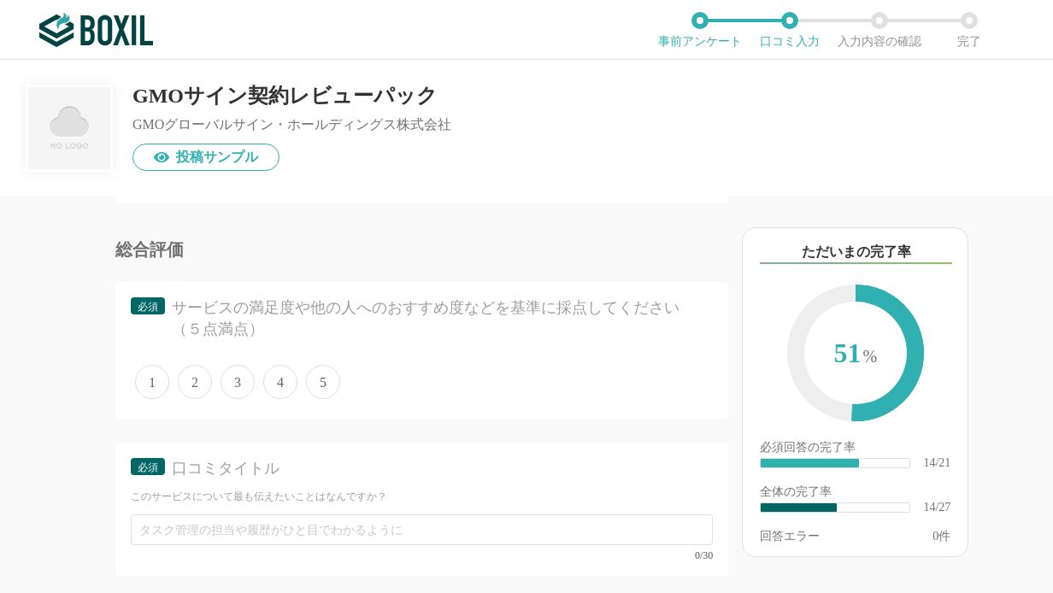
click at [322, 383] on span "5" at bounding box center [323, 382] width 34 height 34
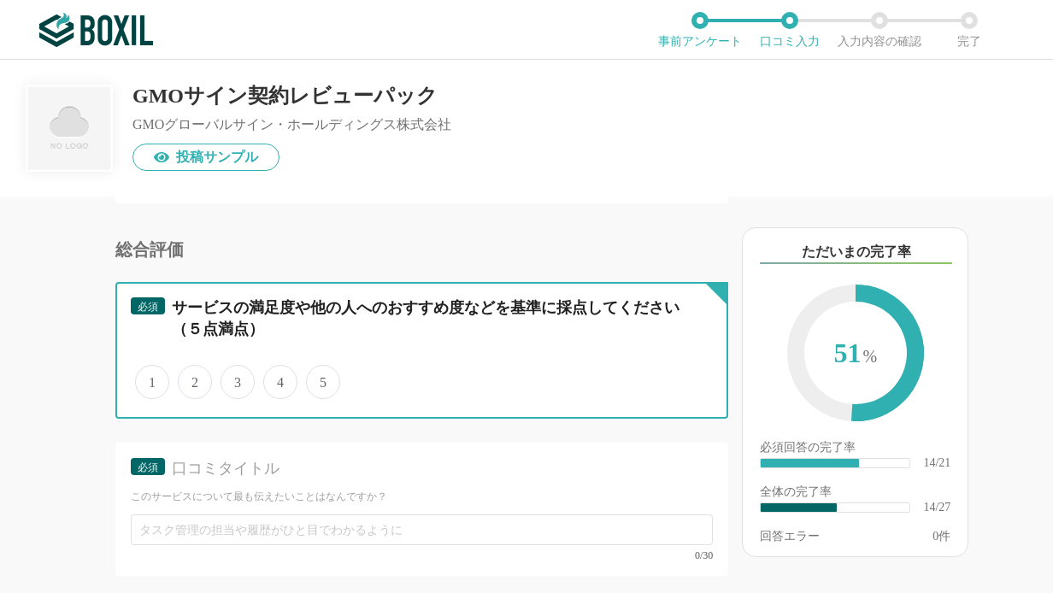
click at [321, 378] on input "5" at bounding box center [315, 372] width 11 height 11
radio input "true"
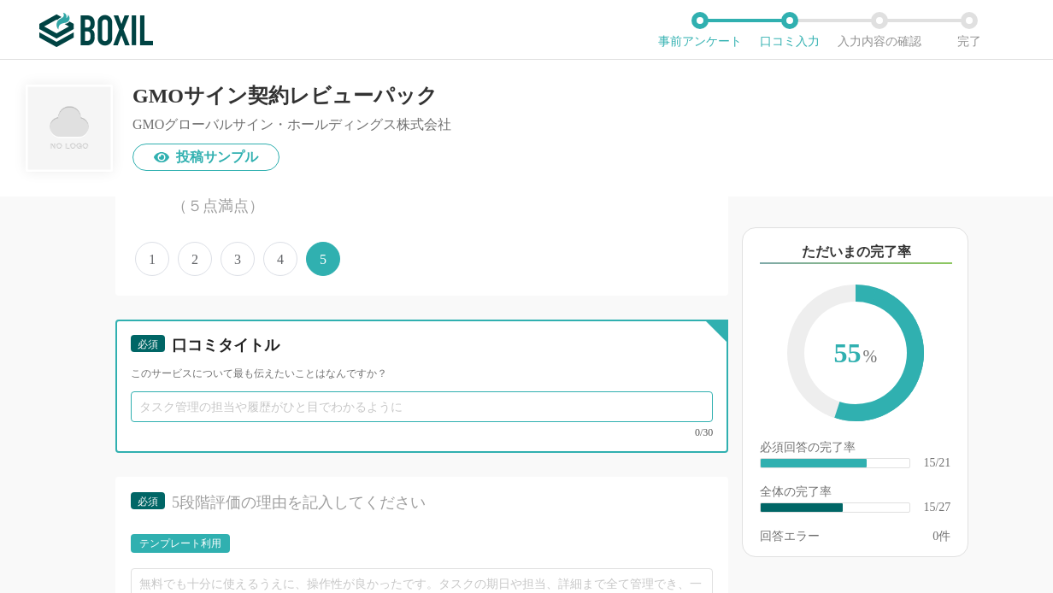
click at [312, 405] on input "text" at bounding box center [422, 406] width 582 height 31
type input "k"
type input "[PERSON_NAME]"
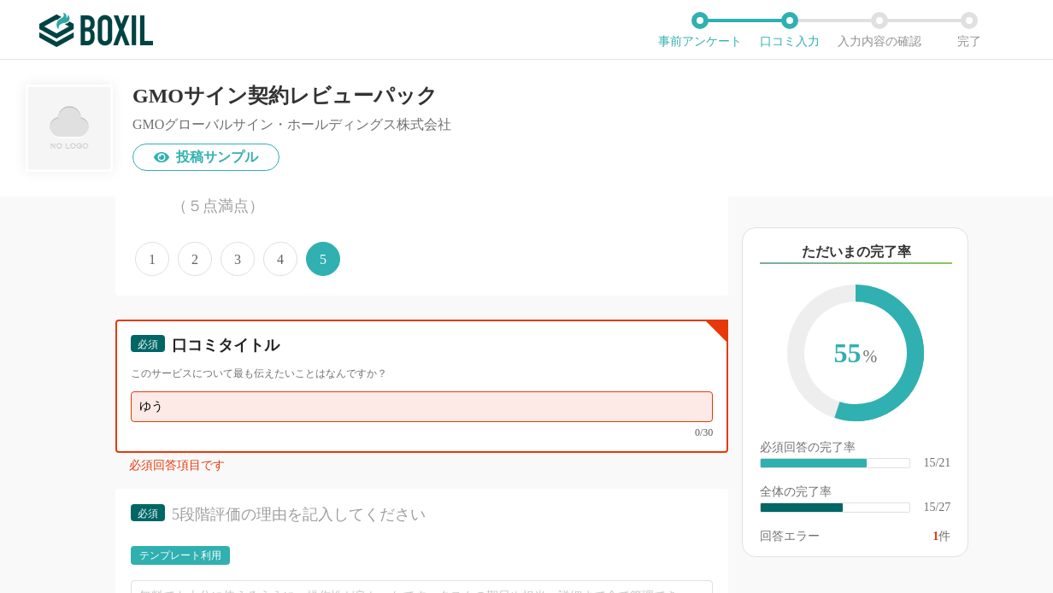
type input "ゆ"
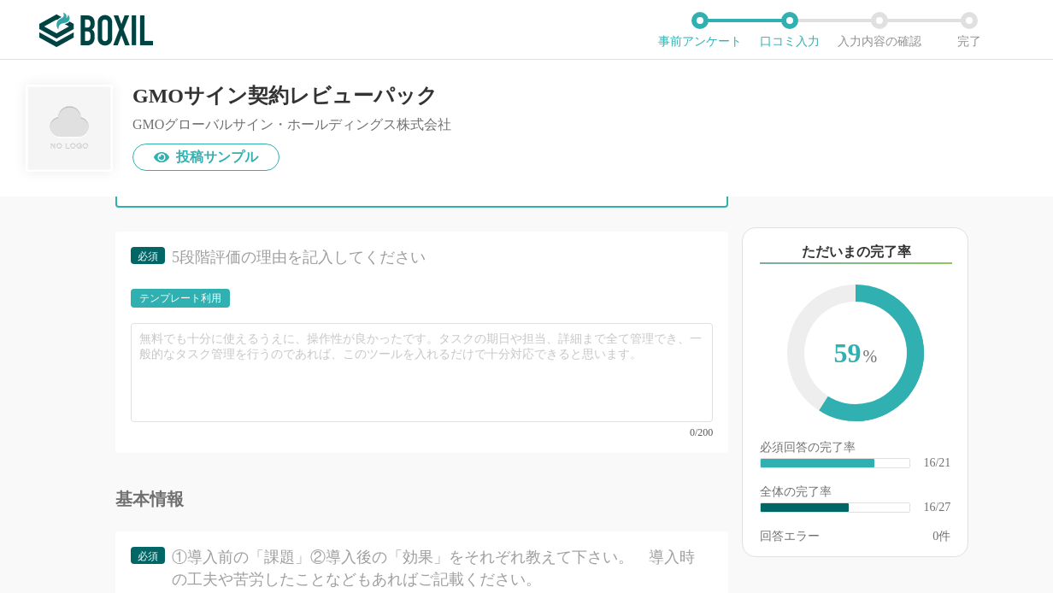
scroll to position [3076, 0]
type input "作業工数時間の削減"
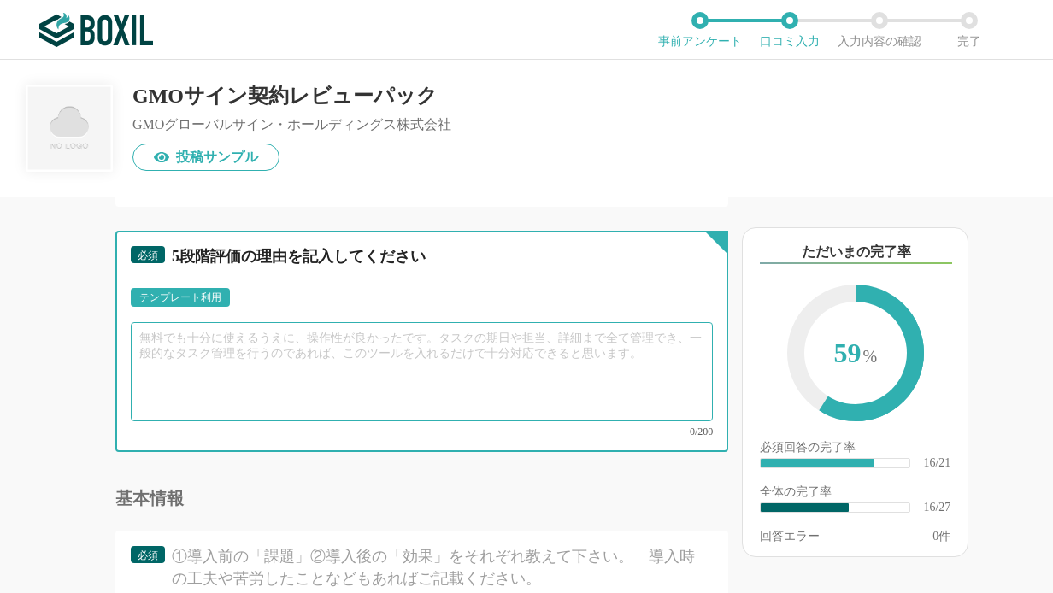
click at [325, 364] on textarea at bounding box center [422, 371] width 582 height 99
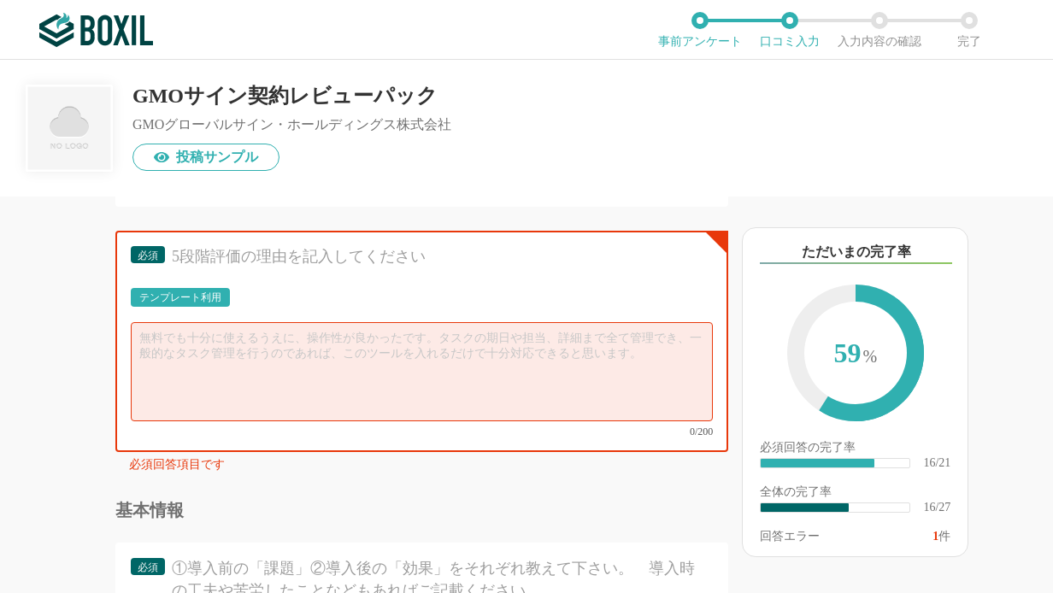
click at [213, 296] on div "テンプレート利用" at bounding box center [180, 297] width 82 height 10
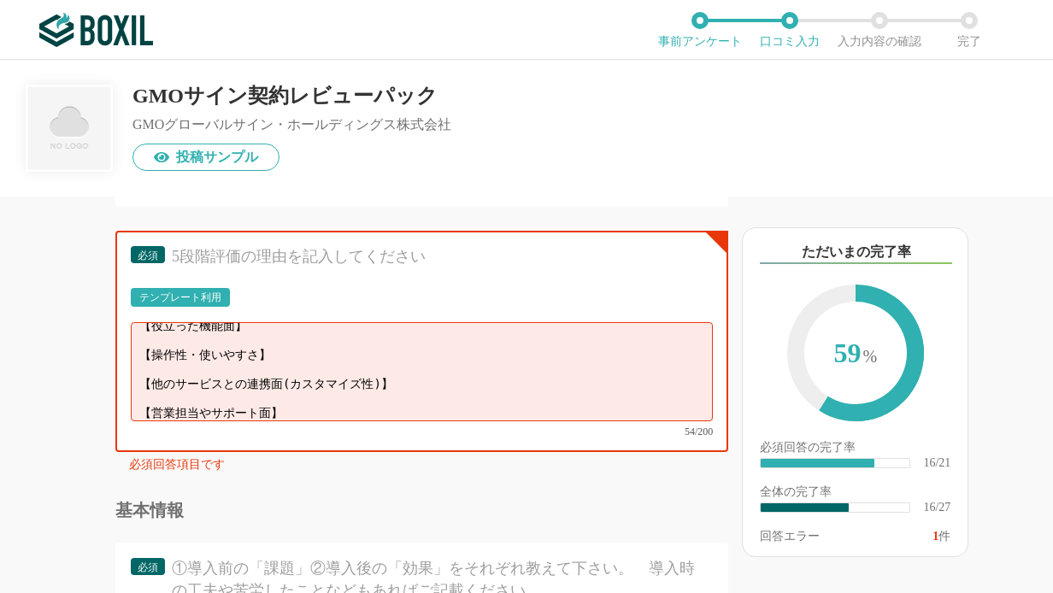
scroll to position [0, 0]
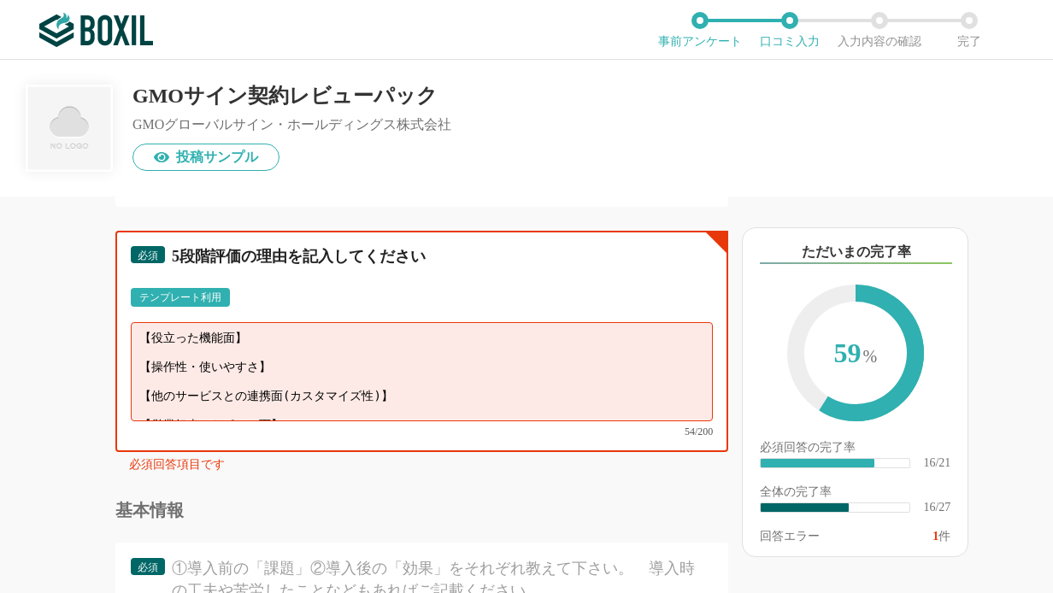
click at [291, 338] on textarea "【役立った機能面】 【操作性・使いやすさ】 【他のサービスとの連携面(カスタマイズ性)】 【営業担当やサポート面】" at bounding box center [422, 371] width 582 height 99
click at [286, 358] on textarea "【役立った機能面】郵送の手間が省ける 【操作性・使いやすさ】 【他のサービスとの連携面(カスタマイズ性)】 【営業担当やサポート面】" at bounding box center [422, 371] width 582 height 99
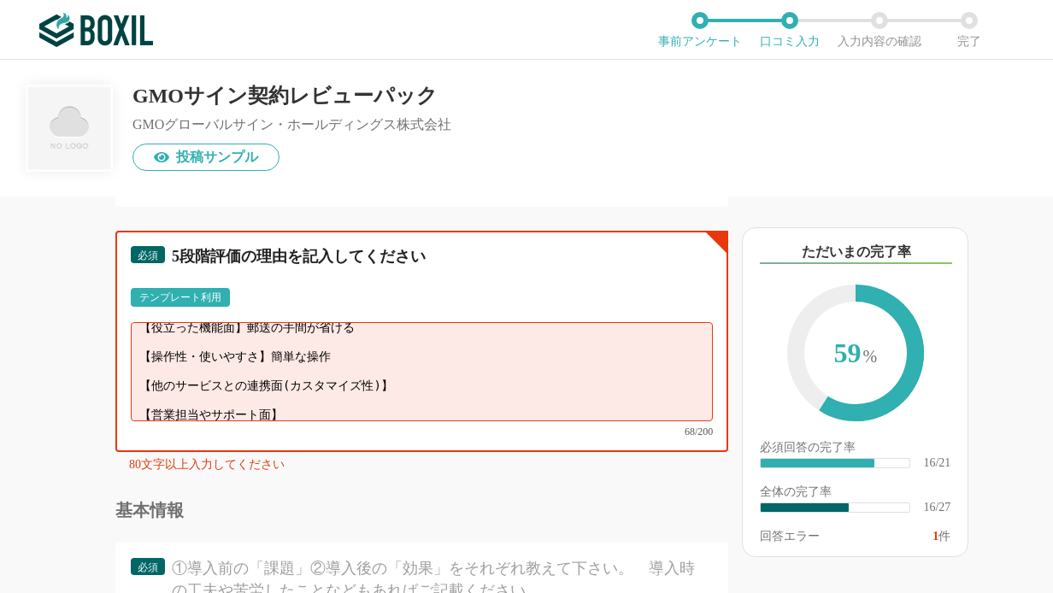
scroll to position [12, 0]
click at [325, 396] on textarea "【役立った機能面】郵送の手間が省ける 【操作性・使いやすさ】簡単な操作 【他のサービスとの連携面(カスタマイズ性)】 【営業担当やサポート面】" at bounding box center [422, 371] width 582 height 99
click at [445, 376] on textarea "【役立った機能面】郵送の手間が省ける 【操作性・使いやすさ】簡単な操作 【他のサービスとの連携面(カスタマイズ性)】 【営業担当やサポート面】" at bounding box center [422, 371] width 582 height 99
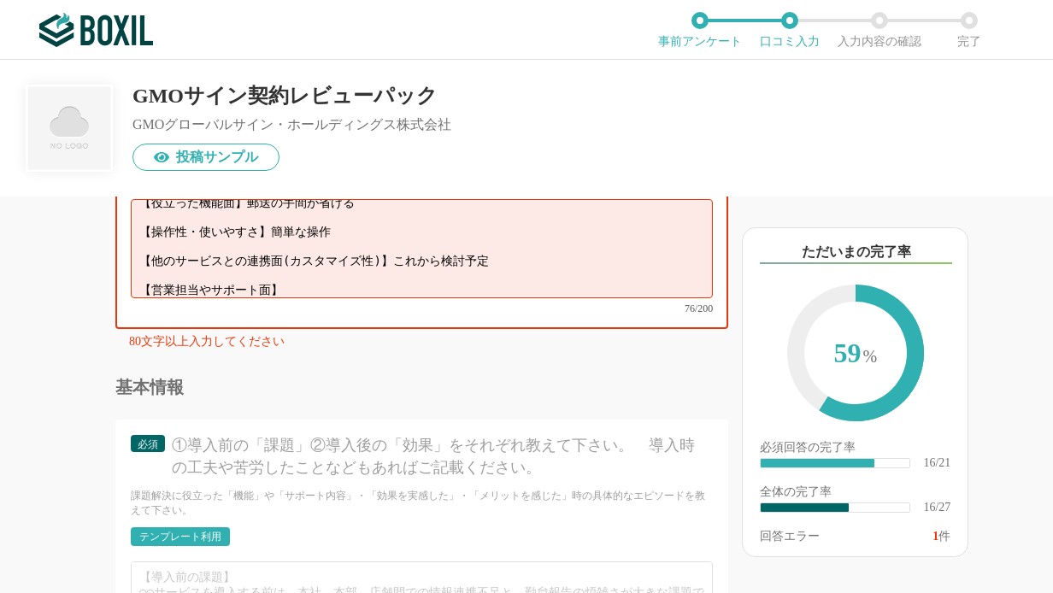
click at [303, 270] on textarea "【役立った機能面】郵送の手間が省ける 【操作性・使いやすさ】簡単な操作 【他のサービスとの連携面(カスタマイズ性)】これから検討予定 【営業担当やサポート面】" at bounding box center [422, 248] width 582 height 99
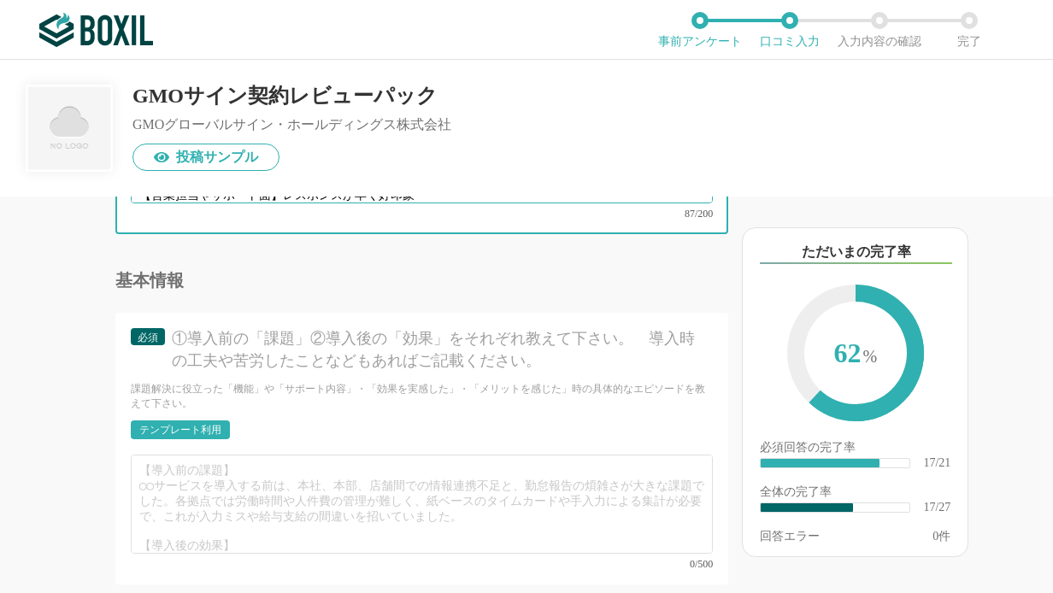
scroll to position [3322, 0]
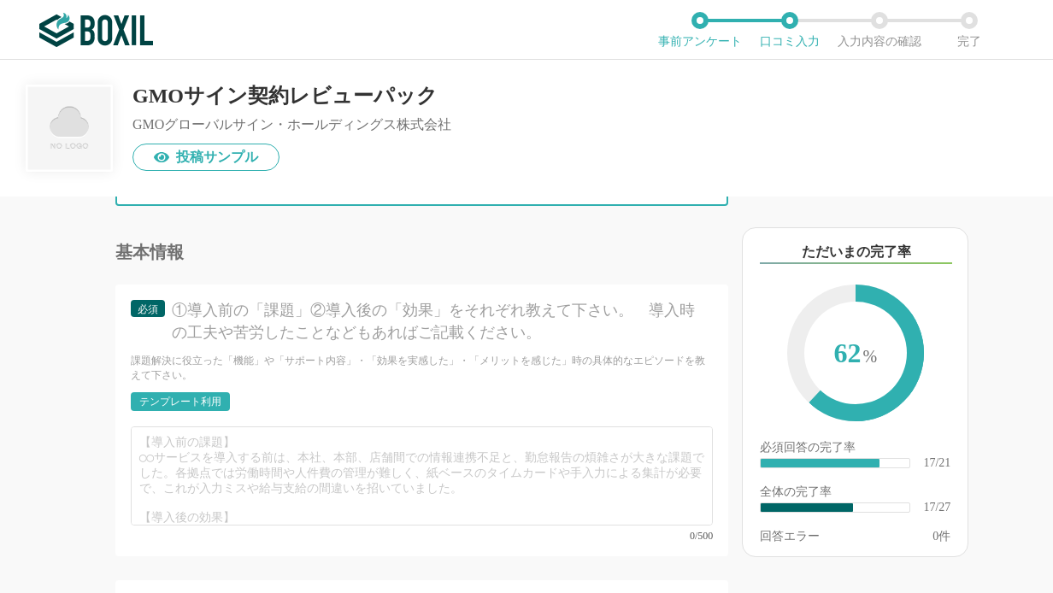
type textarea "【役立った機能面】郵送の手間が省ける 【操作性・使いやすさ】簡単な操作 【他のサービスとの連携面(カスタマイズ性)】これから検討予定 【営業担当やサポート面】…"
click at [192, 396] on div "テンプレート利用" at bounding box center [180, 401] width 82 height 10
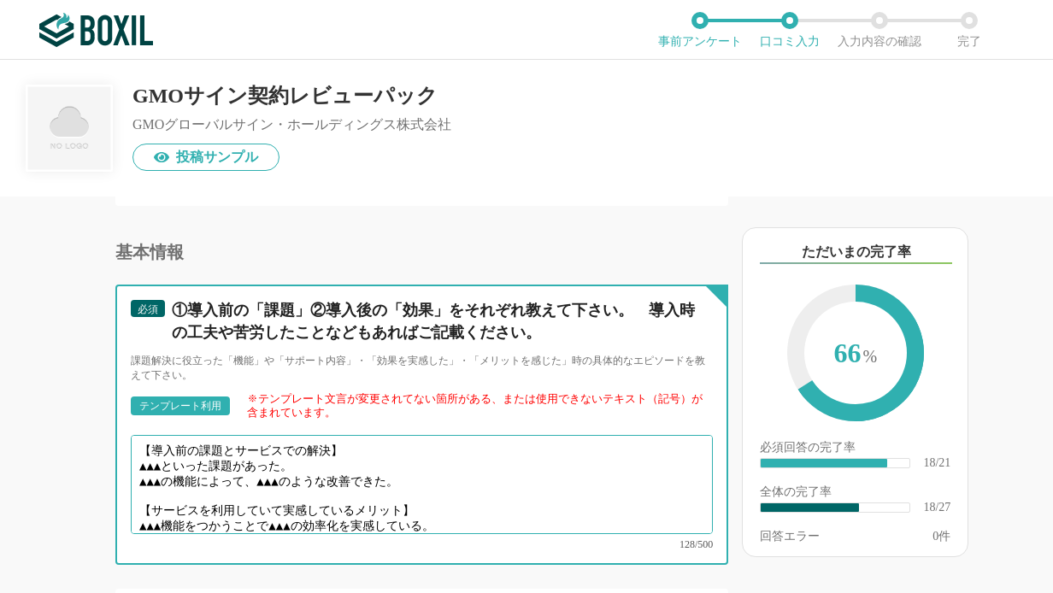
drag, startPoint x: 178, startPoint y: 450, endPoint x: 144, endPoint y: 451, distance: 34.2
click at [144, 451] on textarea "【導入前の課題とサービスでの解決】 ▲▲▲といった課題があった。 ▲▲▲の機能によって、▲▲▲のような改善できた。 【サービスを利用していて実感しているメリッ…" at bounding box center [422, 484] width 582 height 99
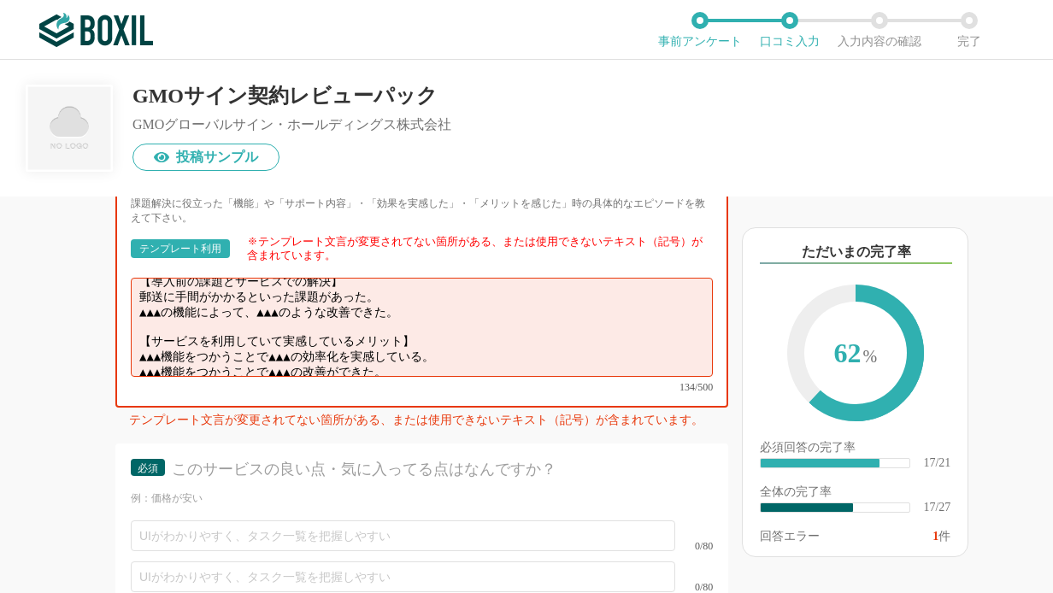
scroll to position [3445, 0]
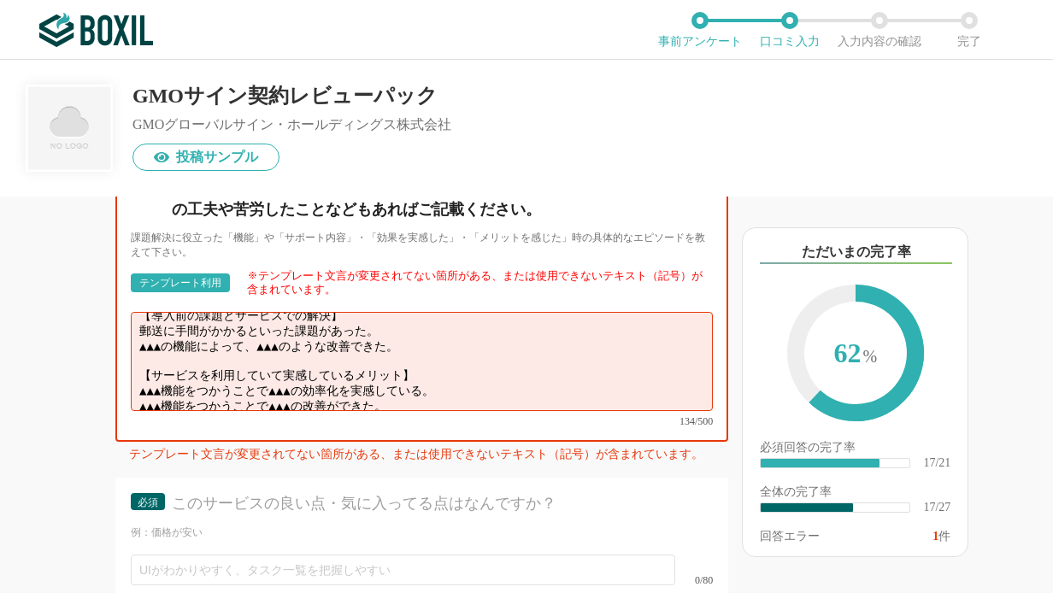
drag, startPoint x: 387, startPoint y: 329, endPoint x: 133, endPoint y: 329, distance: 253.7
click at [133, 329] on textarea "【導入前の課題とサービスでの解決】 郵送に手間がかかるといった課題があった。 ▲▲▲の機能によって、▲▲▲のような改善できた。 【サービスを利用していて実感し…" at bounding box center [422, 361] width 582 height 99
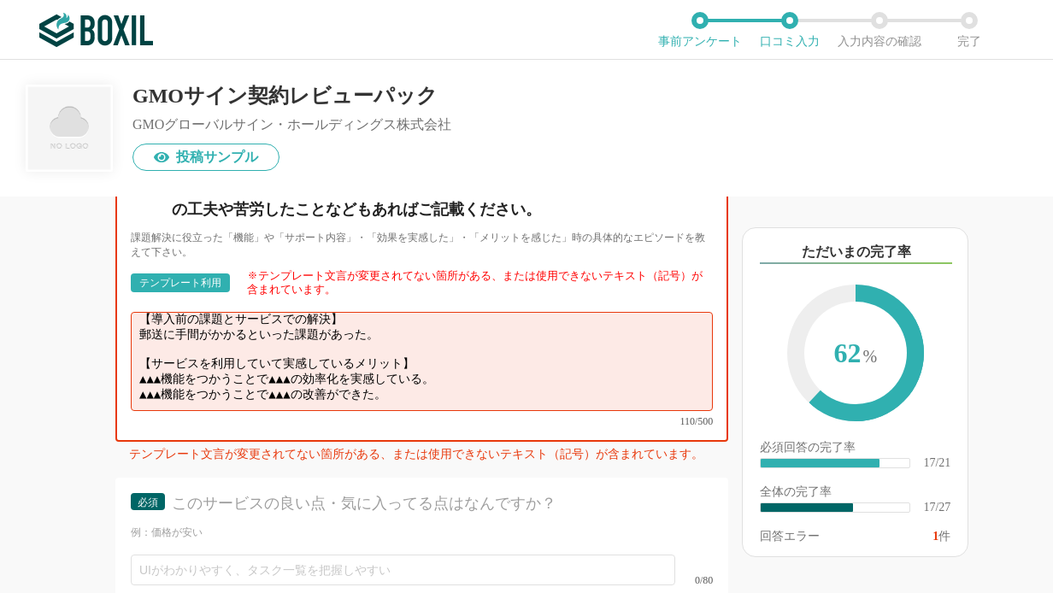
scroll to position [0, 0]
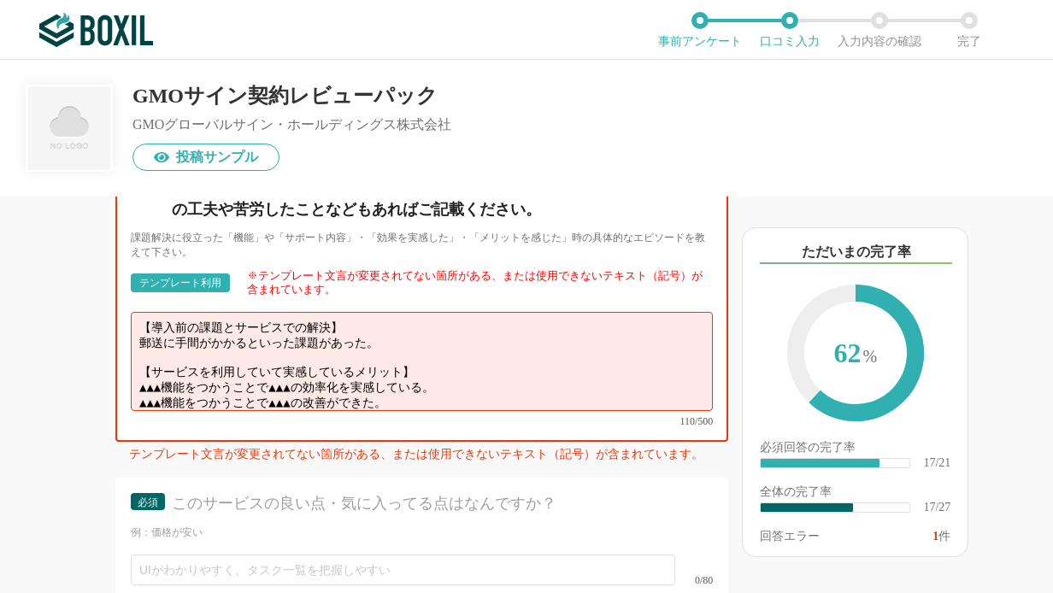
drag, startPoint x: 431, startPoint y: 375, endPoint x: 104, endPoint y: 365, distance: 327.4
click at [104, 365] on div "他のサービス・ツールと連携していますか？ ※複数選択可 例：Slack、Salesforce 選択したサービス 未選択 必須 導入時に所属していた部署を選択し…" at bounding box center [364, 394] width 728 height 396
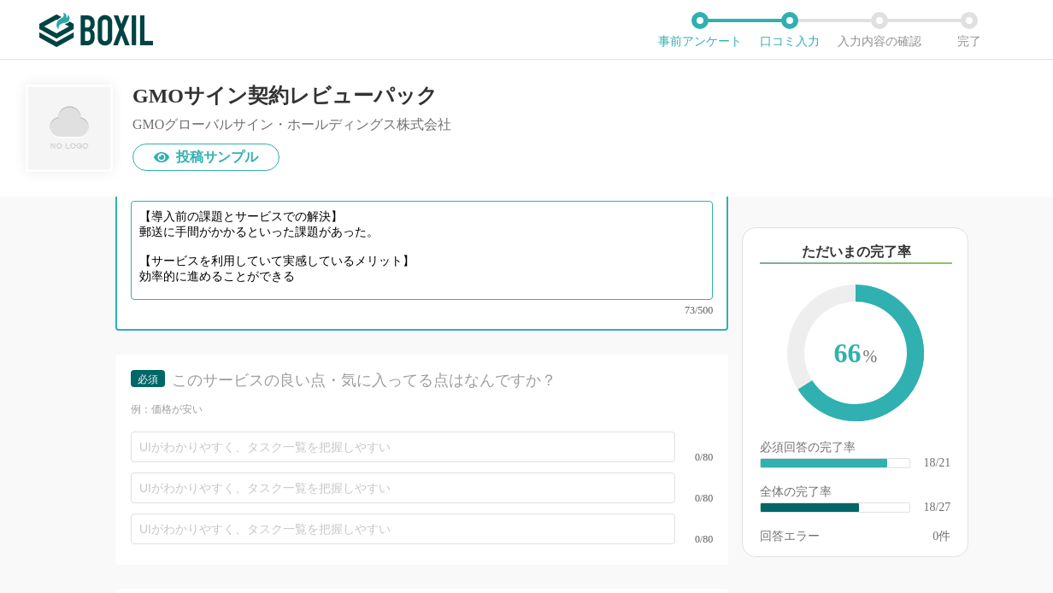
scroll to position [3568, 0]
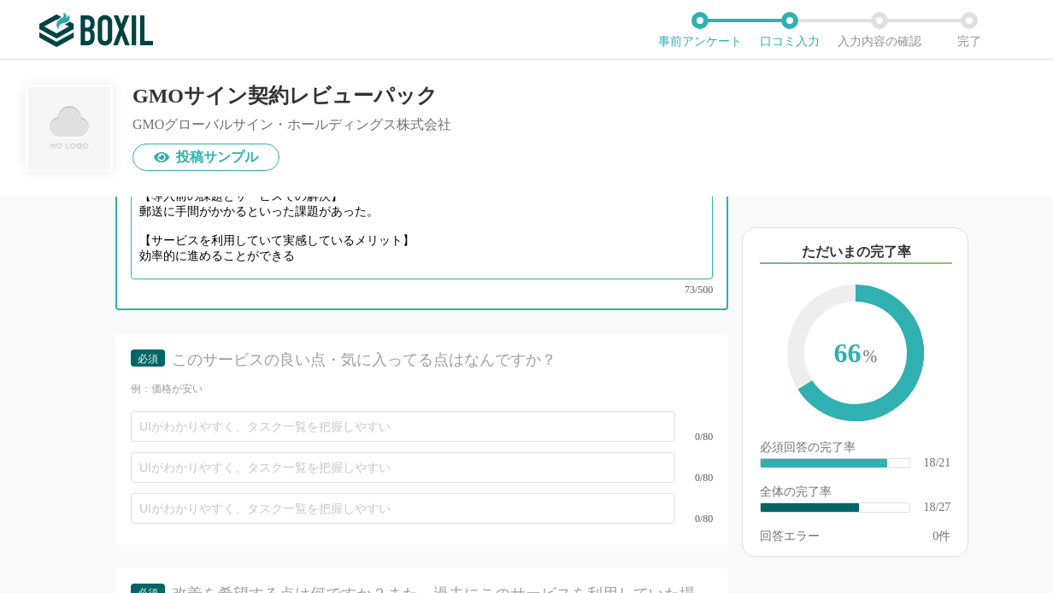
type textarea "【導入前の課題とサービスでの解決】 郵送に手間がかかるといった課題があった。 【サービスを利用していて実感しているメリット】 効率的に進めることができる"
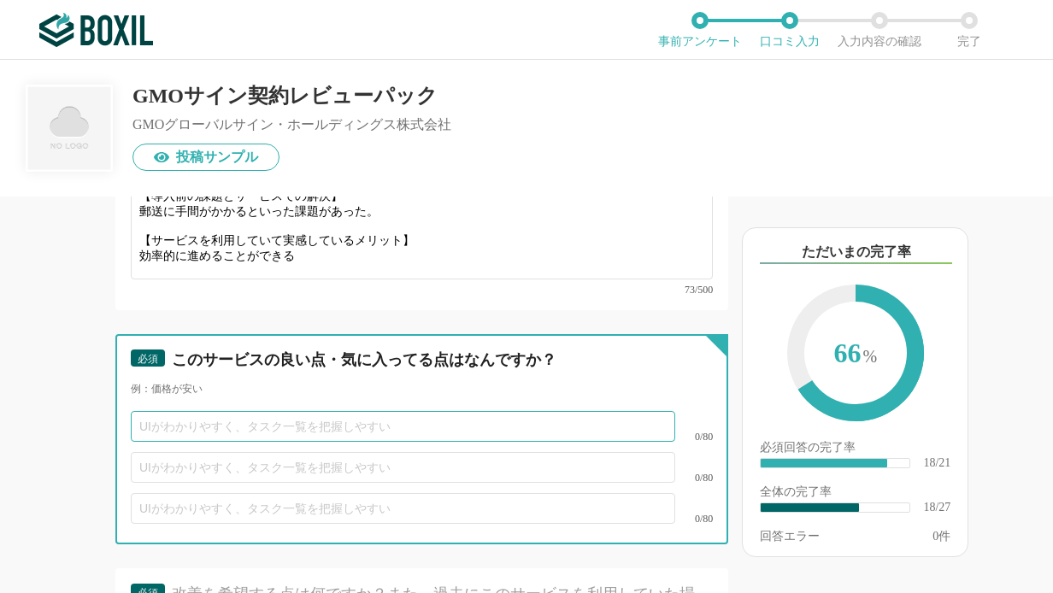
click at [226, 411] on input "text" at bounding box center [403, 426] width 544 height 31
type input "使いやすい"
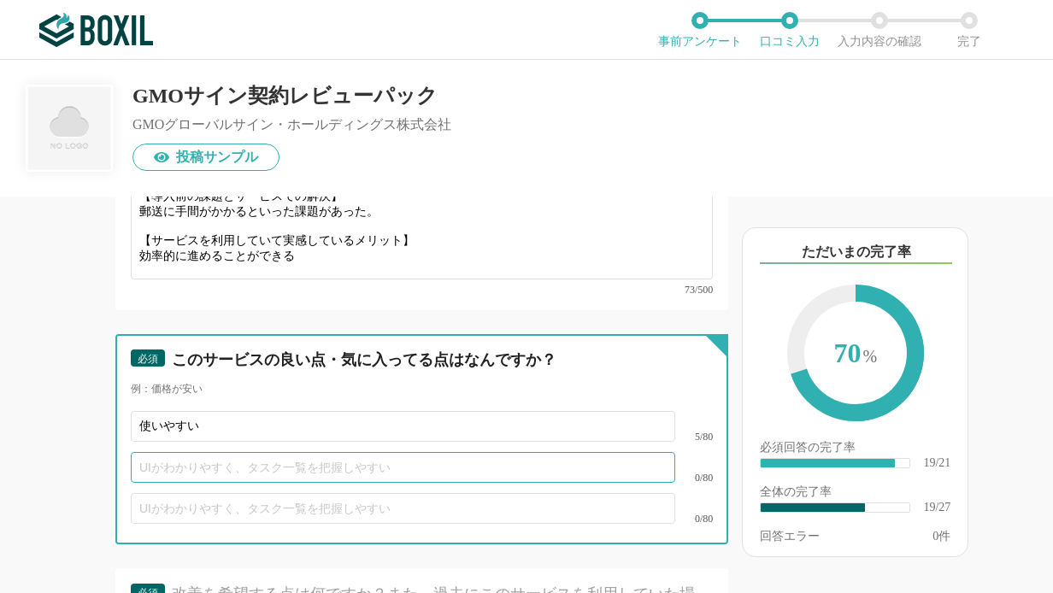
click at [239, 452] on input "text" at bounding box center [403, 467] width 544 height 31
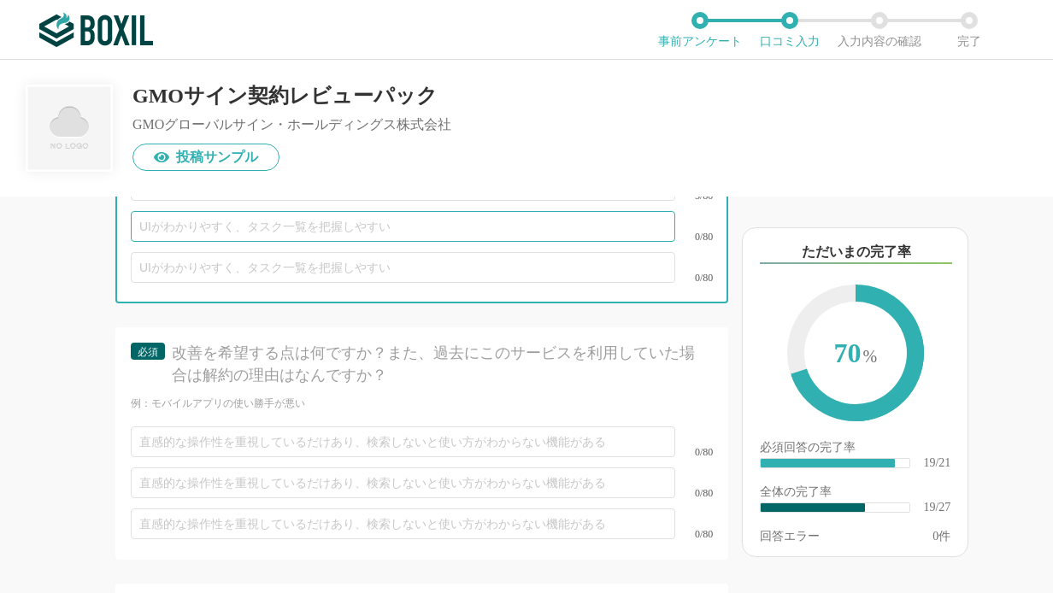
scroll to position [3814, 0]
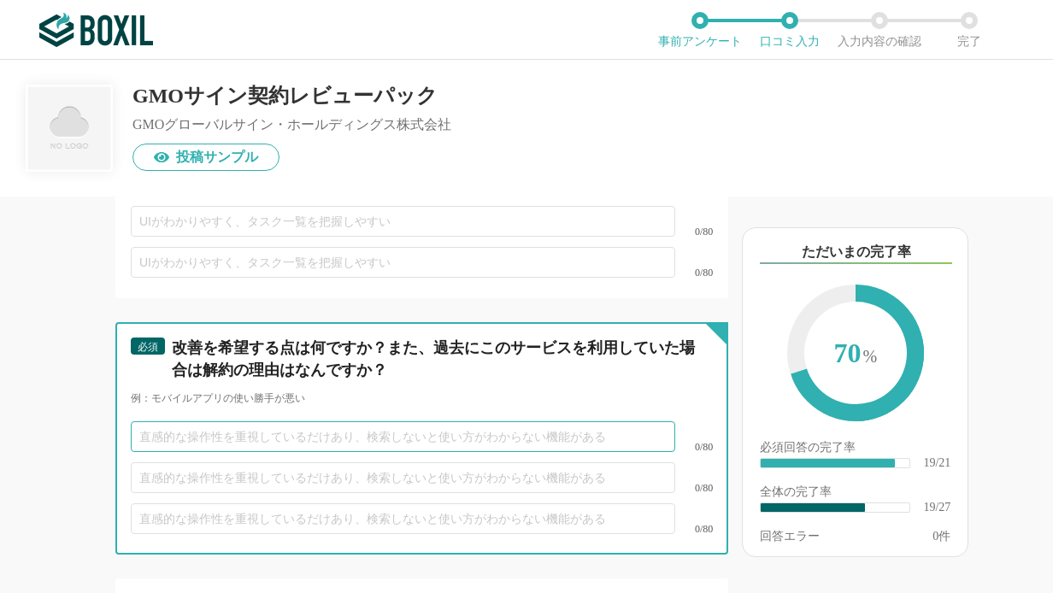
click at [236, 421] on input "text" at bounding box center [403, 436] width 544 height 31
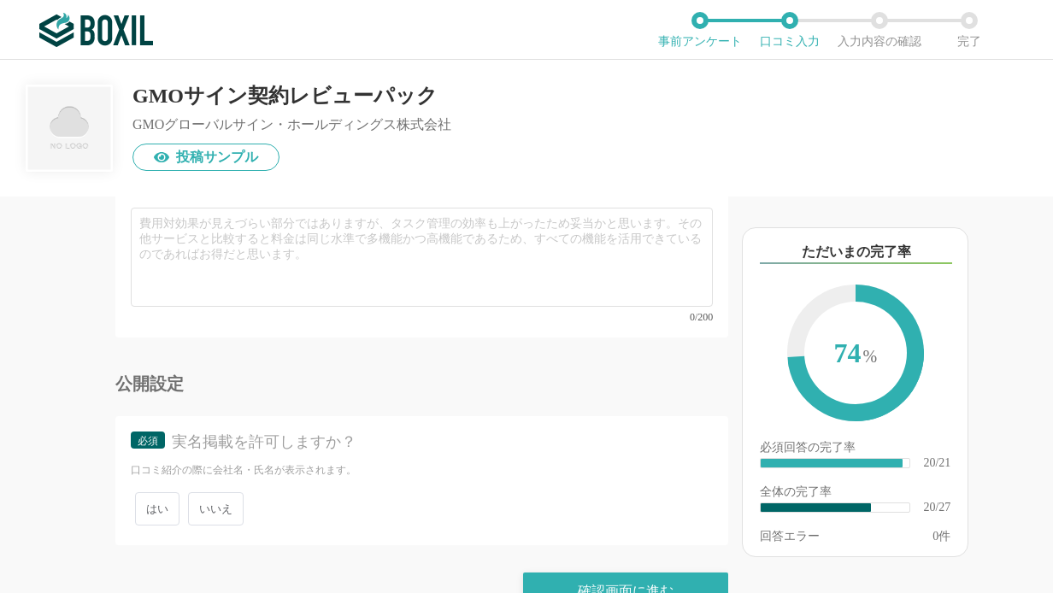
scroll to position [4809, 0]
type input "特になし"
click at [222, 490] on span "いいえ" at bounding box center [216, 506] width 56 height 33
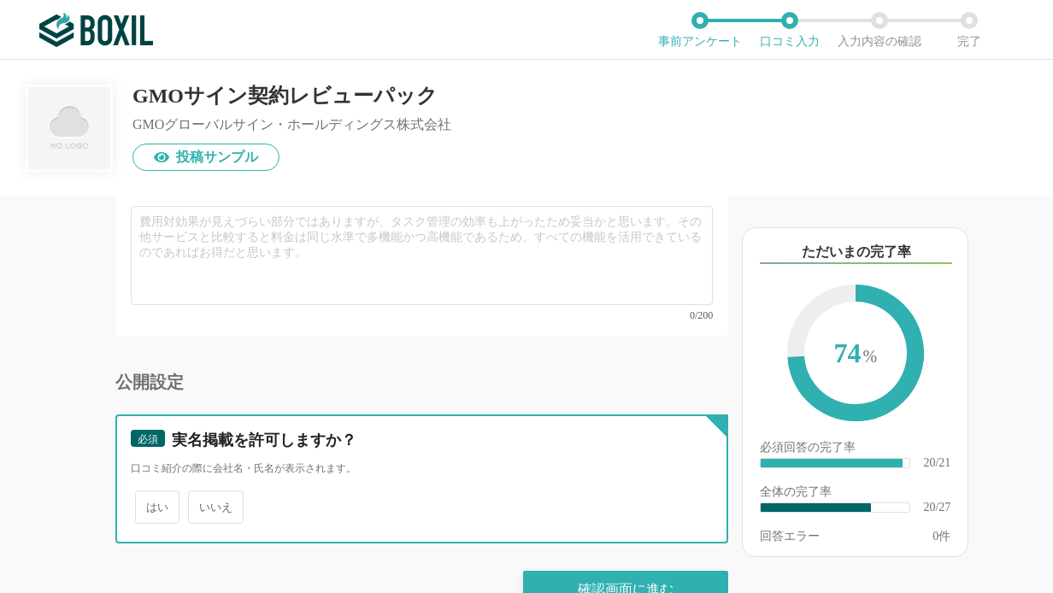
click at [203, 493] on input "いいえ" at bounding box center [197, 498] width 11 height 11
radio input "true"
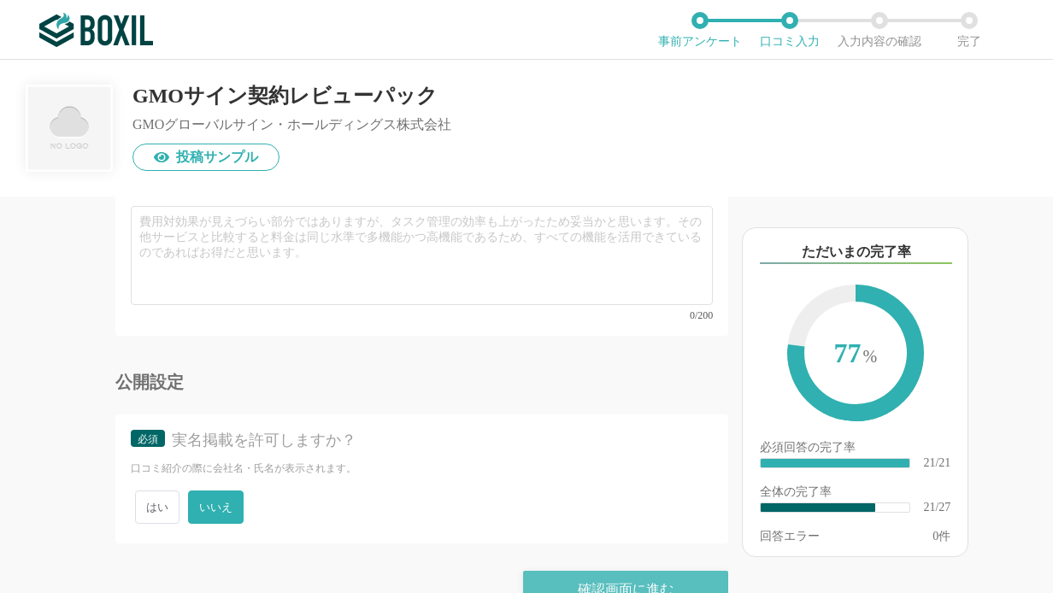
click at [587, 571] on div "確認画面に進む" at bounding box center [625, 590] width 205 height 38
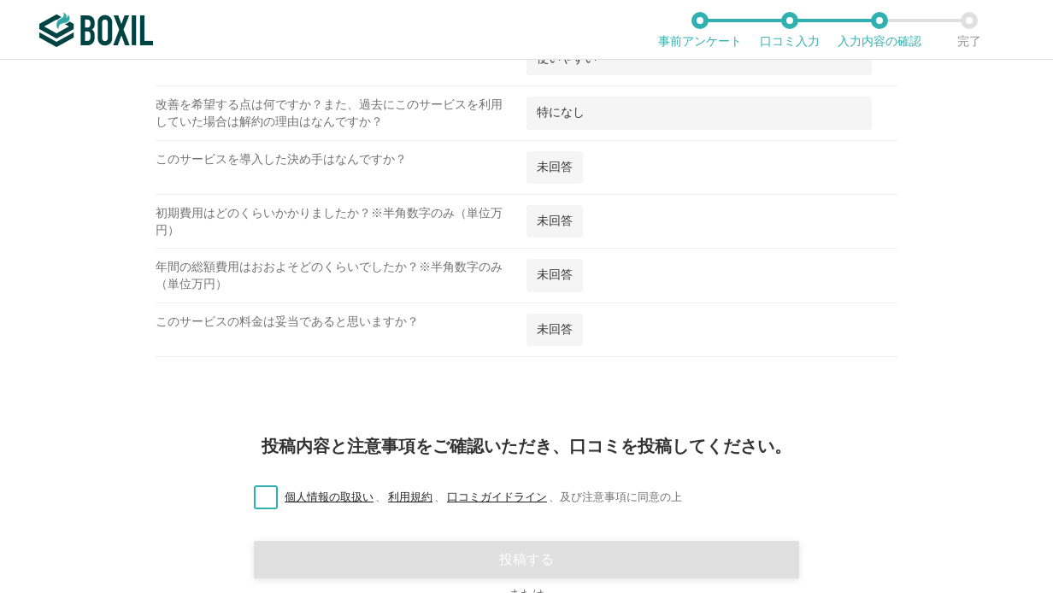
scroll to position [1915, 0]
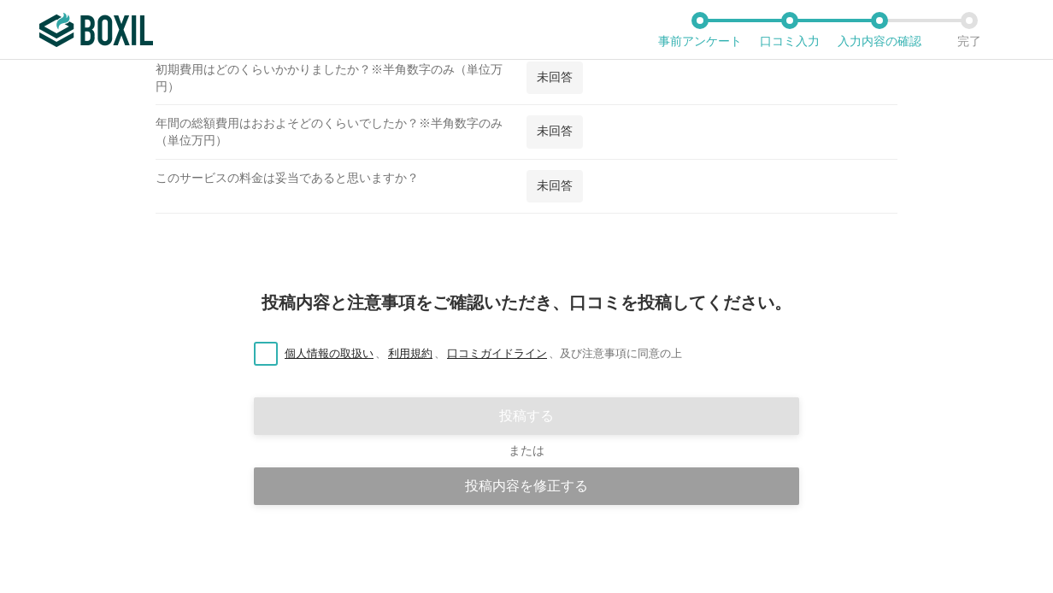
click at [260, 356] on label "個人情報の取扱い 、 利用規約 、 口コミガイドライン 、 及び注意事項に同意の上" at bounding box center [461, 354] width 442 height 18
click at [0, 0] on input "個人情報の取扱い 、 利用規約 、 口コミガイドライン 、 及び注意事項に同意の上" at bounding box center [0, 0] width 0 height 0
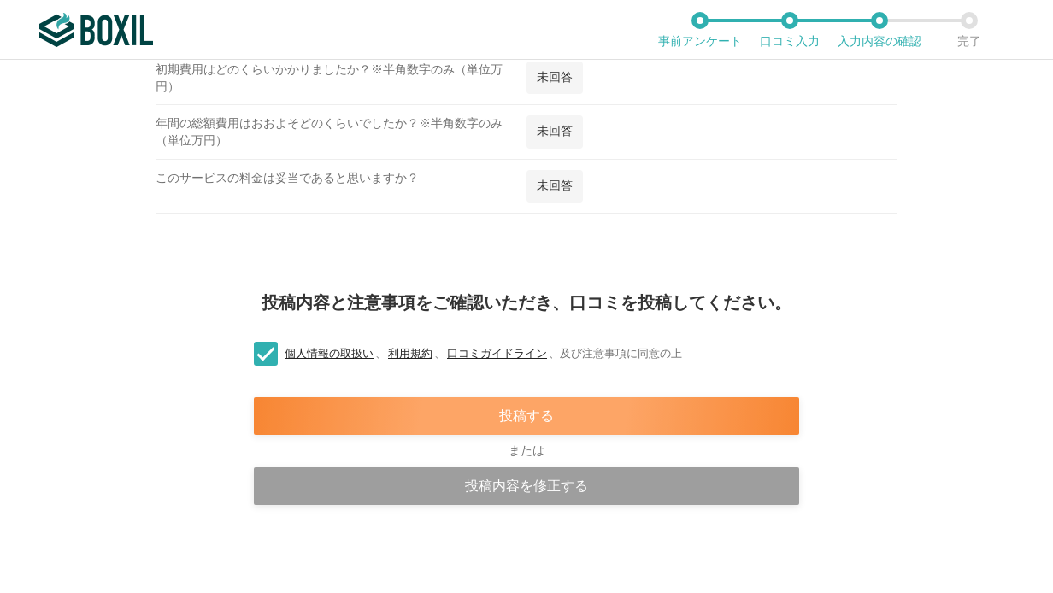
click at [531, 419] on div "投稿する" at bounding box center [526, 416] width 545 height 38
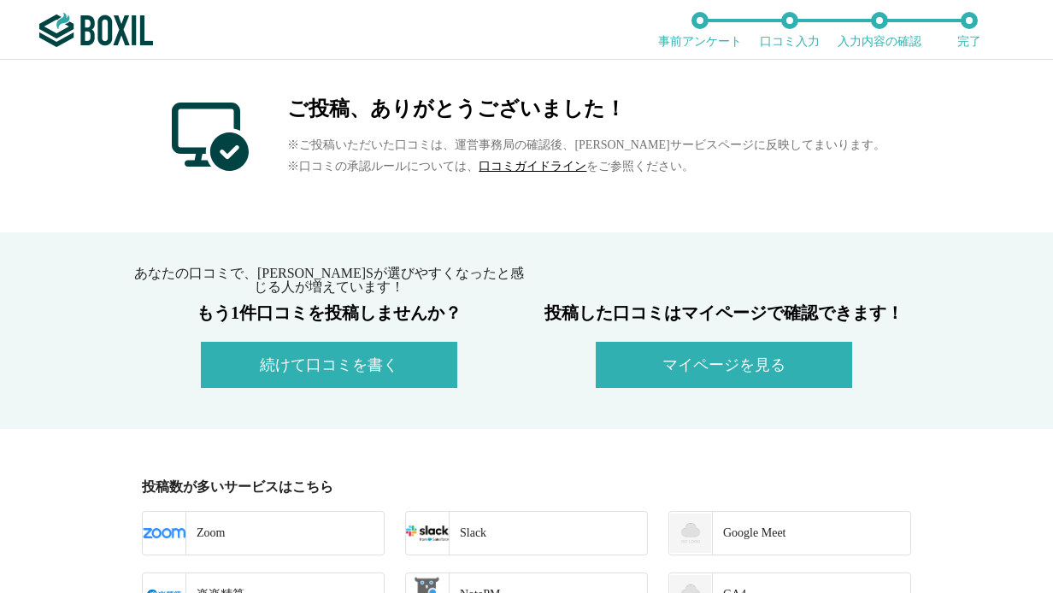
click at [84, 236] on div "あなたの口コミで、[PERSON_NAME]Sが選びやすくなったと感じる人が増えています！ もう1件口コミを投稿しませんか？ 続けて口コミを書く 投稿した口コ…" at bounding box center [526, 330] width 1053 height 196
